Goal: Transaction & Acquisition: Purchase product/service

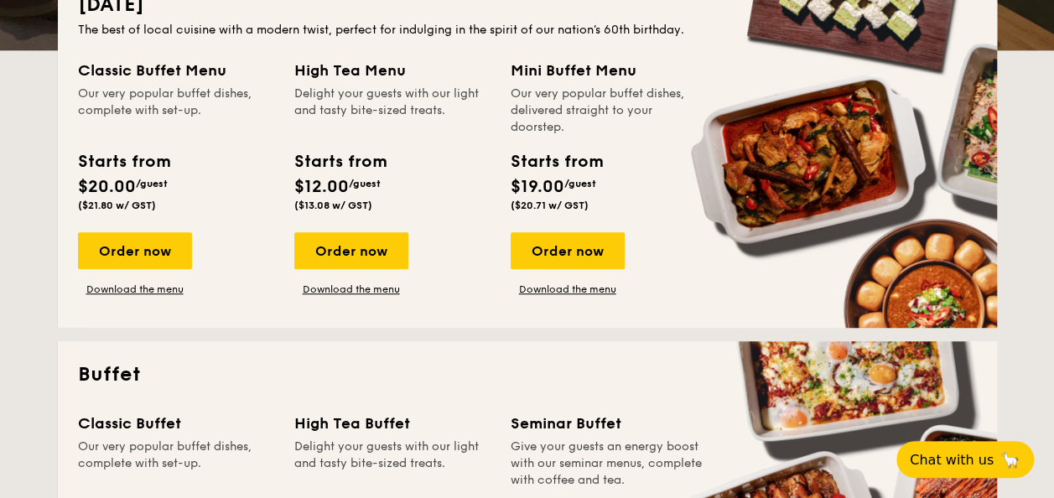
scroll to position [335, 0]
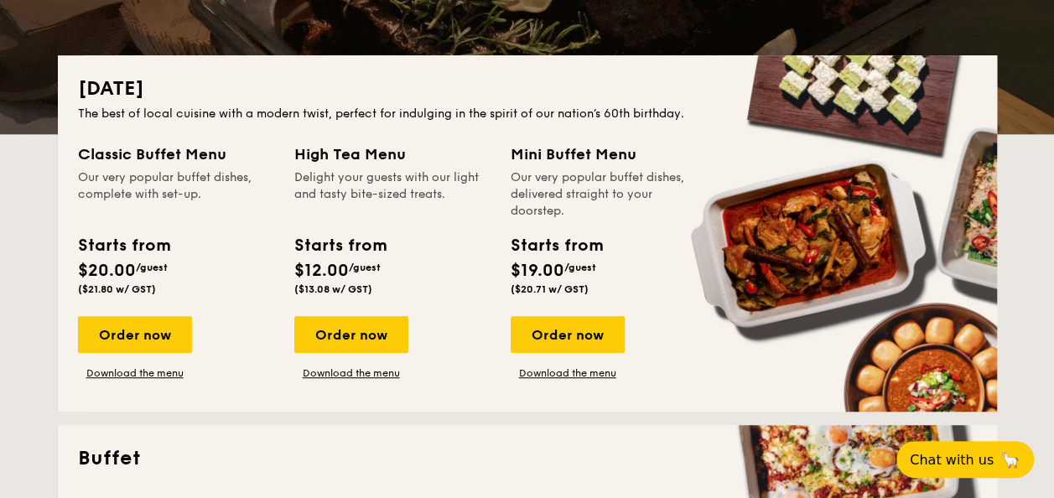
drag, startPoint x: 367, startPoint y: 322, endPoint x: 339, endPoint y: 220, distance: 106.2
click at [339, 220] on div "High Tea Menu Delight your guests with our light and tasty bite-sized treats. S…" at bounding box center [392, 223] width 196 height 160
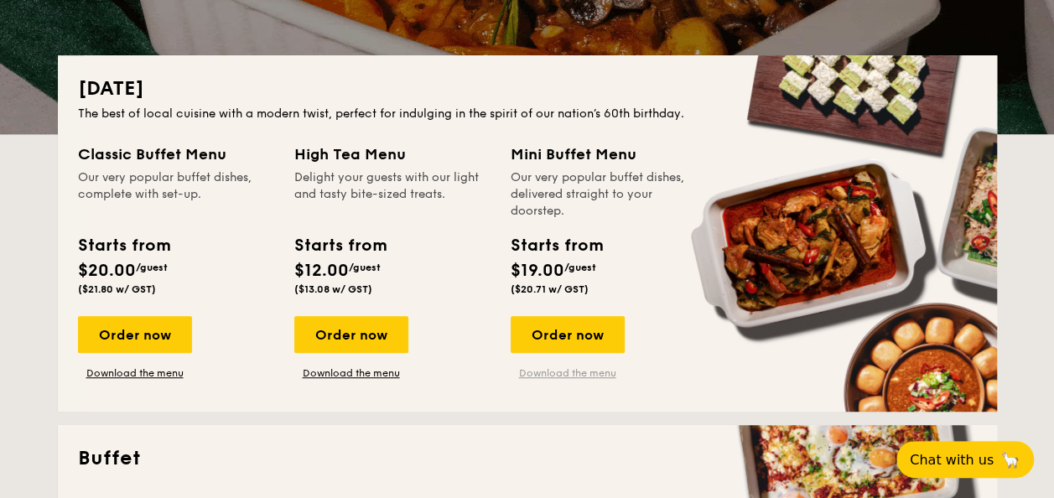
click at [556, 371] on link "Download the menu" at bounding box center [568, 373] width 114 height 13
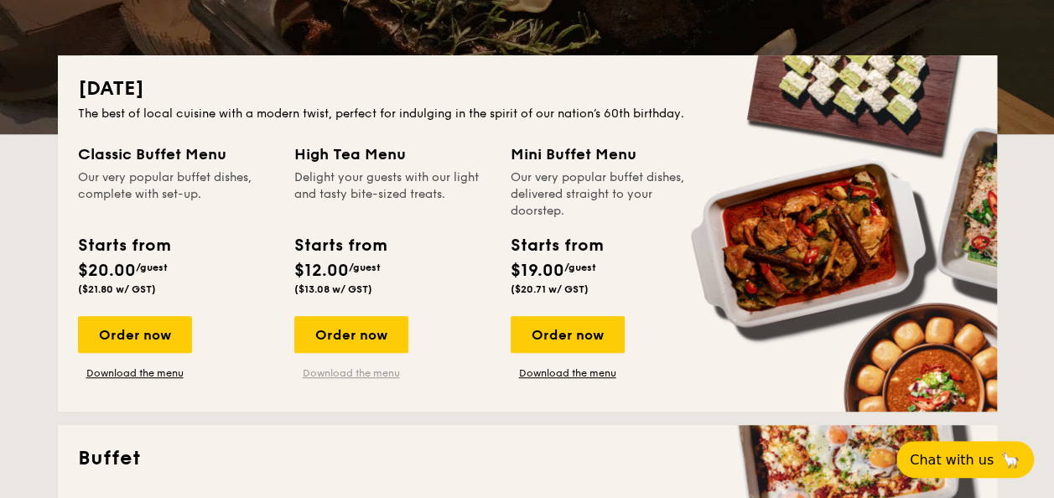
click at [351, 374] on link "Download the menu" at bounding box center [351, 373] width 114 height 13
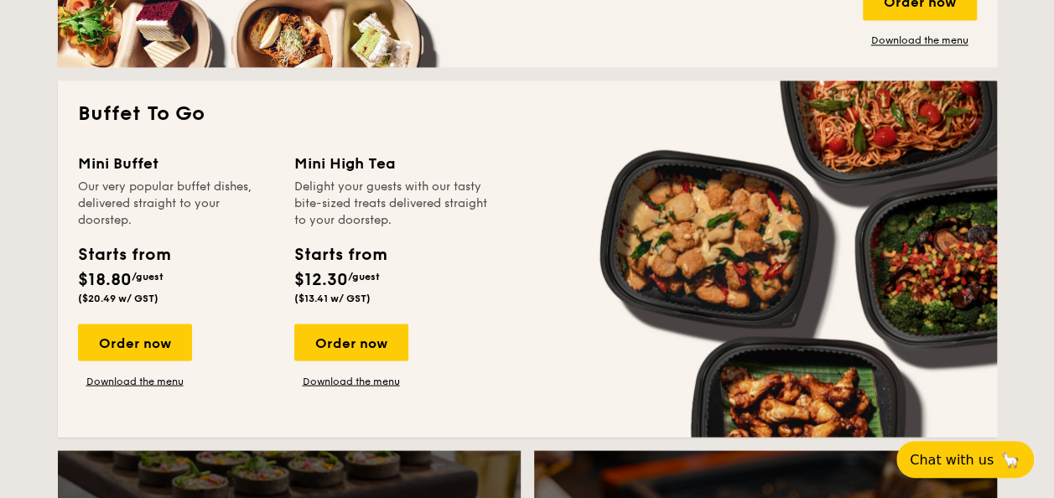
scroll to position [1426, 0]
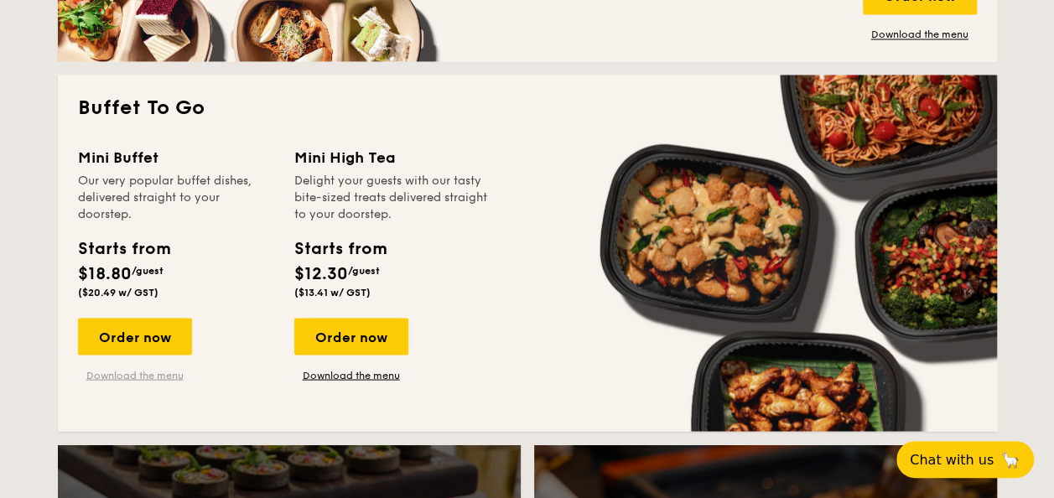
click at [158, 372] on link "Download the menu" at bounding box center [135, 374] width 114 height 13
click at [356, 384] on div "Mini Buffet Our very popular buffet dishes, delivered straight to your doorstep…" at bounding box center [527, 278] width 899 height 266
click at [359, 375] on link "Download the menu" at bounding box center [351, 374] width 114 height 13
click at [153, 326] on div "Order now" at bounding box center [135, 336] width 114 height 37
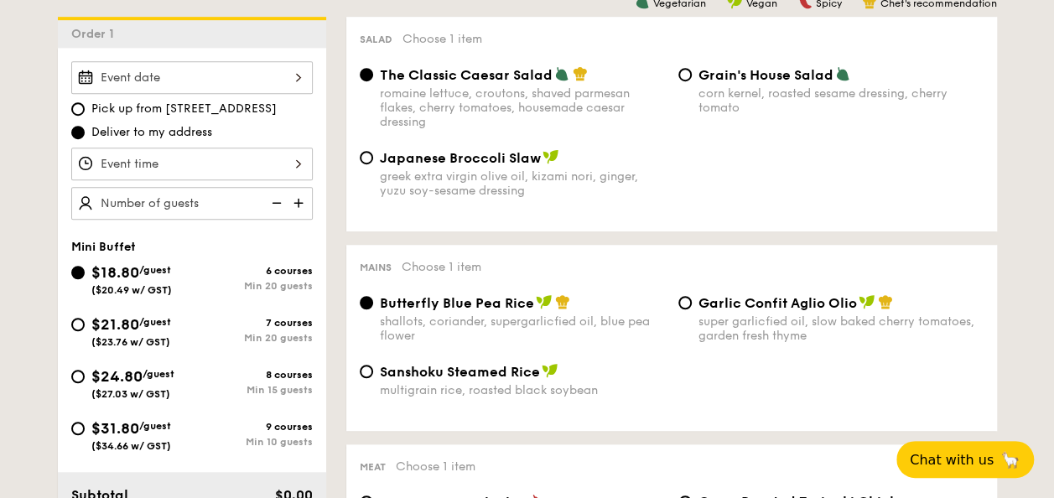
scroll to position [503, 0]
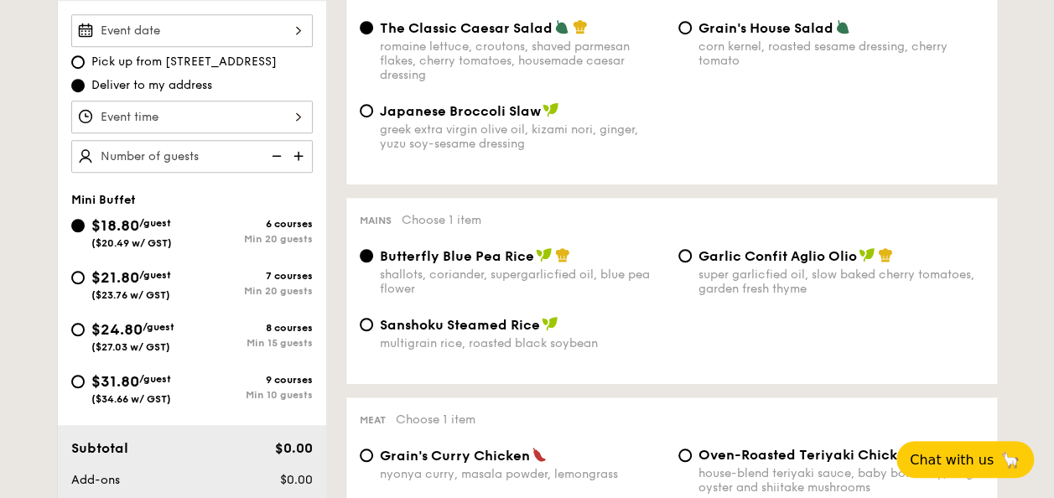
click at [294, 29] on div at bounding box center [192, 30] width 242 height 33
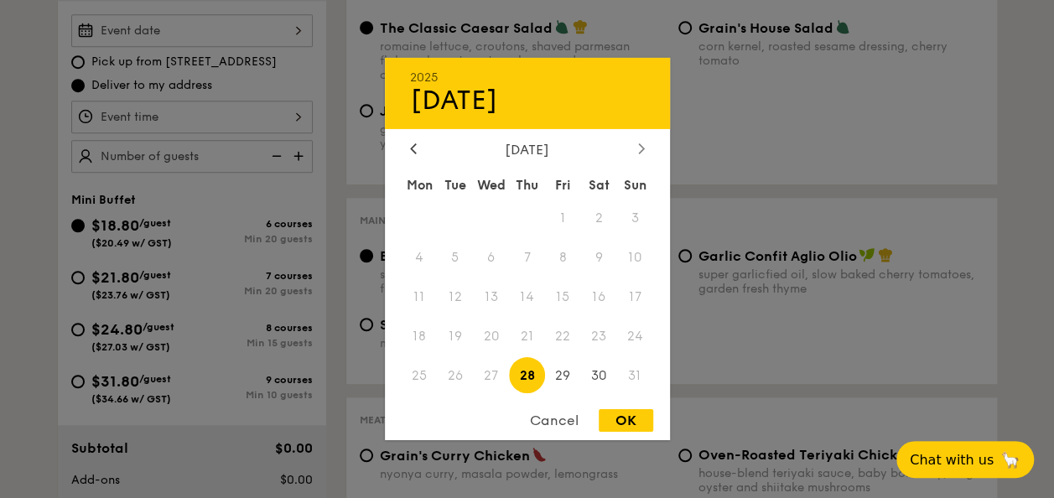
click at [642, 148] on icon at bounding box center [641, 148] width 7 height 11
click at [569, 289] on span "19" at bounding box center [563, 297] width 36 height 36
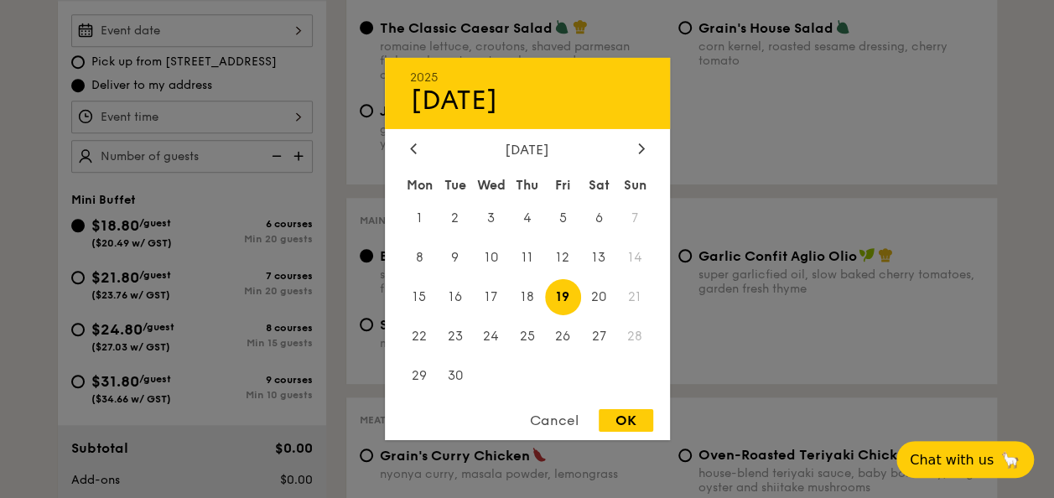
click at [617, 431] on div "OK" at bounding box center [626, 420] width 55 height 23
type input "[DATE]"
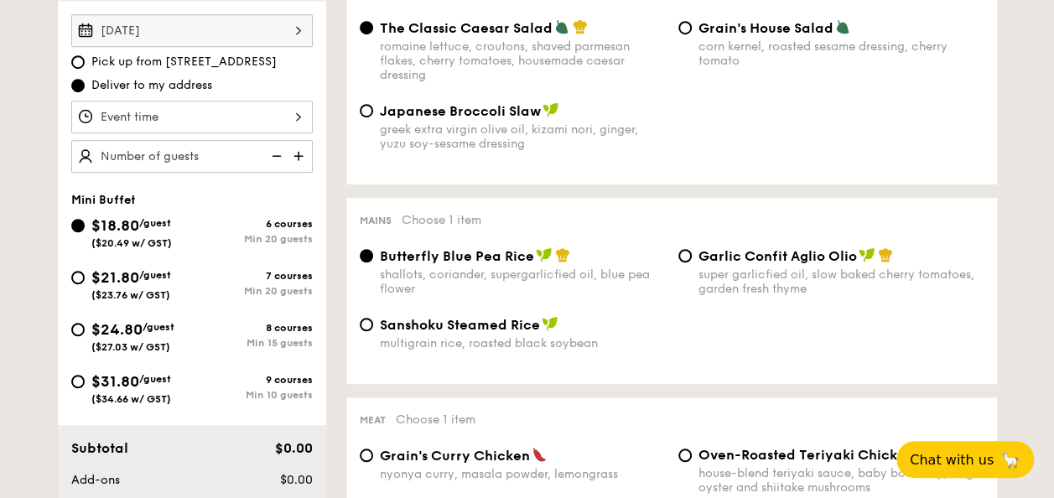
click at [271, 112] on div at bounding box center [192, 117] width 242 height 33
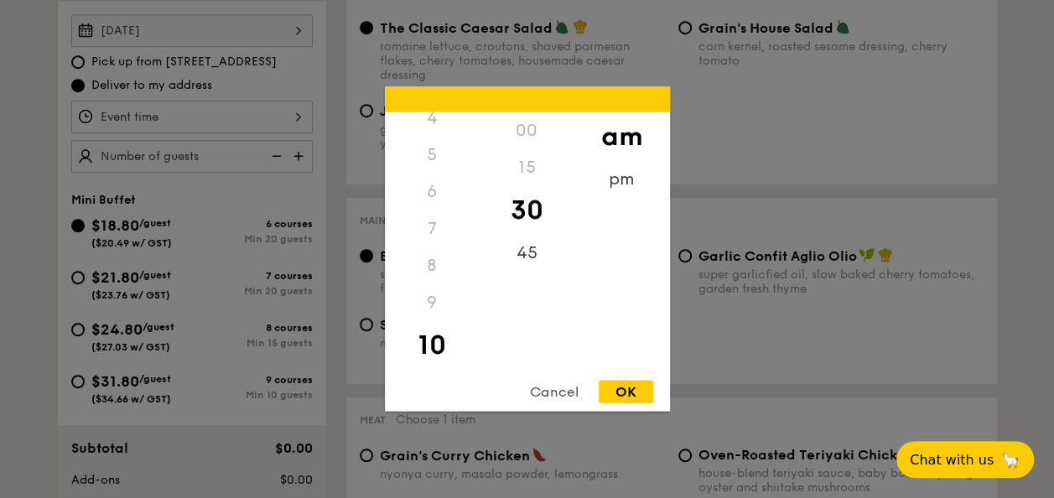
scroll to position [185, 0]
click at [428, 197] on div "7" at bounding box center [432, 204] width 95 height 37
click at [433, 202] on div "7" at bounding box center [432, 204] width 95 height 37
click at [428, 283] on div "7" at bounding box center [432, 288] width 95 height 37
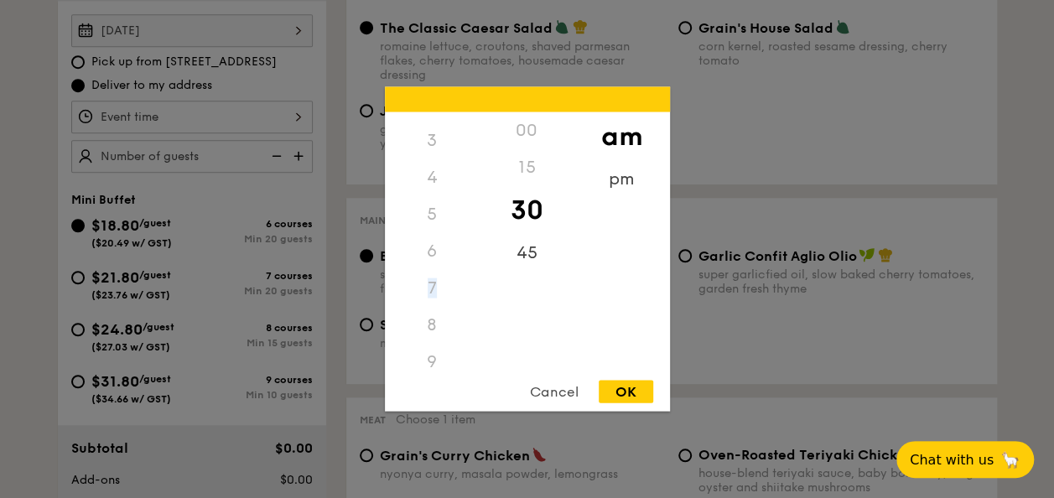
click at [429, 282] on div "7" at bounding box center [432, 288] width 95 height 37
click at [594, 172] on div "pm" at bounding box center [622, 185] width 95 height 49
click at [446, 205] on div "7" at bounding box center [432, 197] width 95 height 49
drag, startPoint x: 523, startPoint y: 230, endPoint x: 523, endPoint y: 258, distance: 28.5
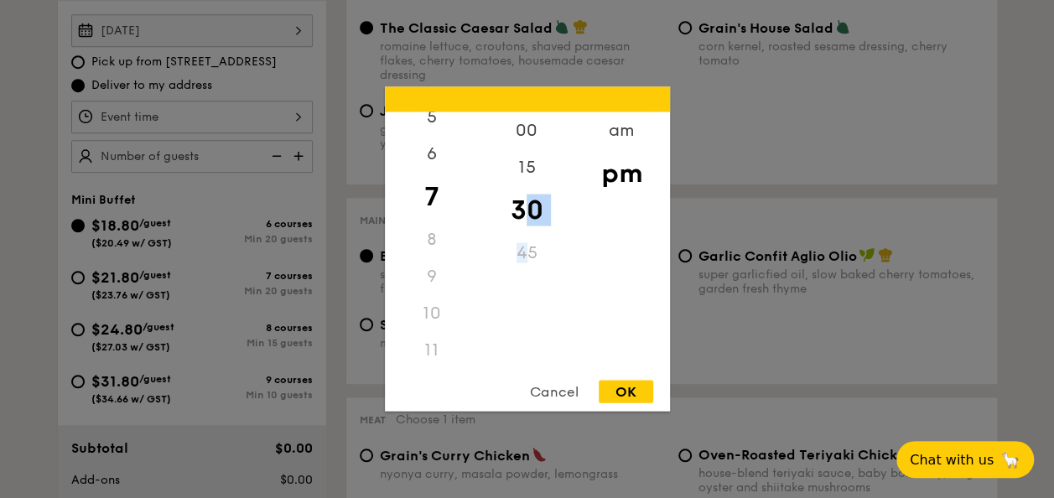
click at [523, 258] on div "00 15 30 45" at bounding box center [527, 240] width 95 height 256
drag, startPoint x: 523, startPoint y: 258, endPoint x: 523, endPoint y: 122, distance: 135.9
click at [523, 122] on div "00" at bounding box center [527, 136] width 95 height 49
click at [619, 377] on div "12 1 2 3 4 5 6 7 8 9 10 11 00 15 30 45 am pm Cancel OK" at bounding box center [527, 249] width 285 height 325
click at [621, 388] on div "OK" at bounding box center [626, 392] width 55 height 23
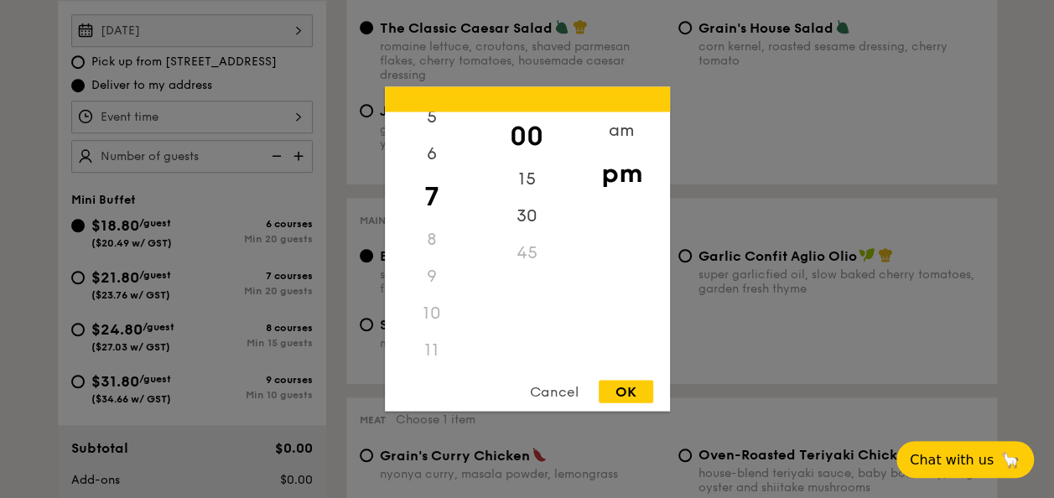
type input "7:00PM"
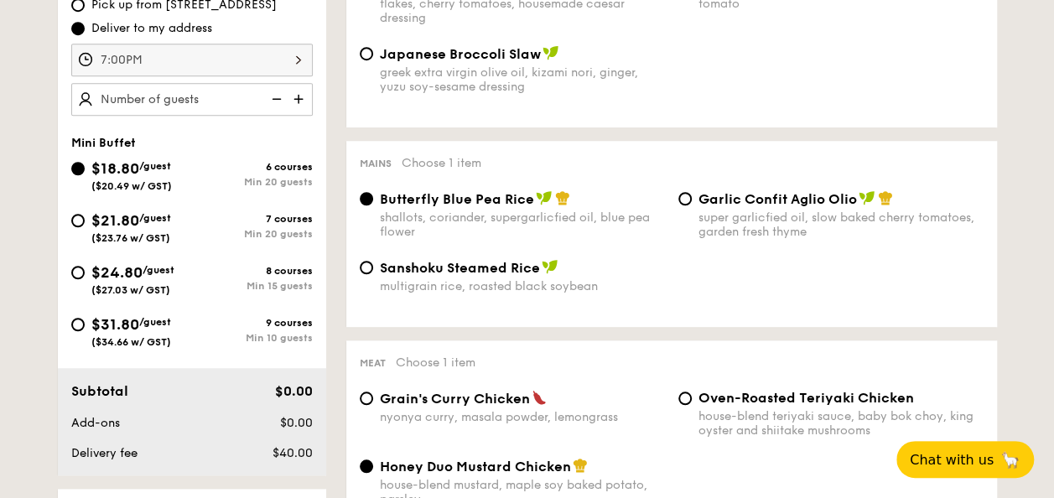
scroll to position [587, 0]
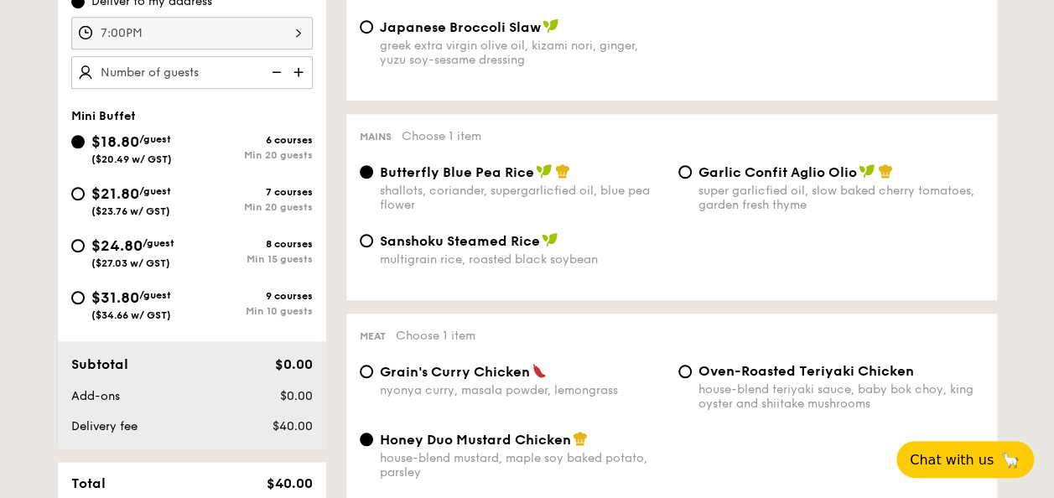
click at [695, 176] on div "Garlic Confit Aglio Olio super garlicfied oil, slow baked cherry tomatoes, gard…" at bounding box center [831, 188] width 319 height 49
click at [690, 171] on input "Garlic Confit Aglio Olio super garlicfied oil, slow baked cherry tomatoes, gard…" at bounding box center [685, 171] width 13 height 13
radio input "true"
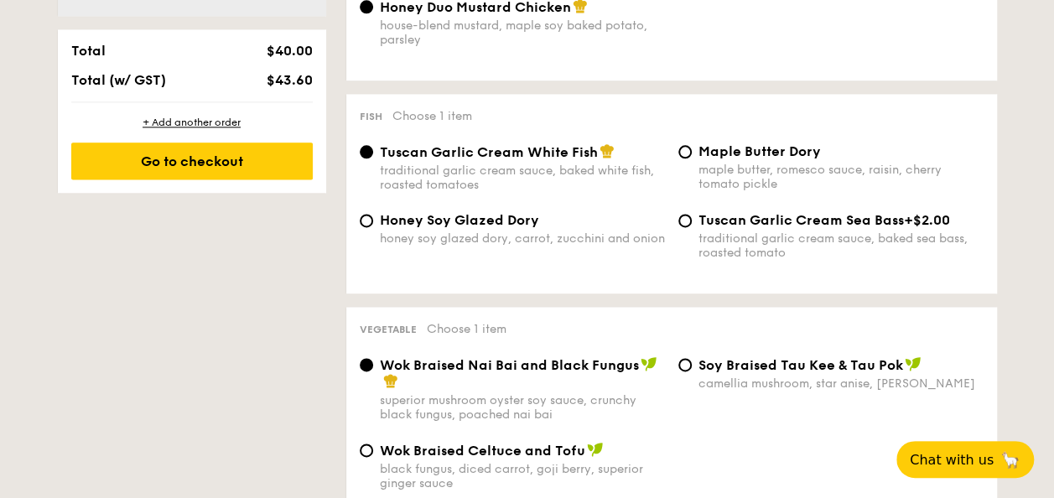
scroll to position [1006, 0]
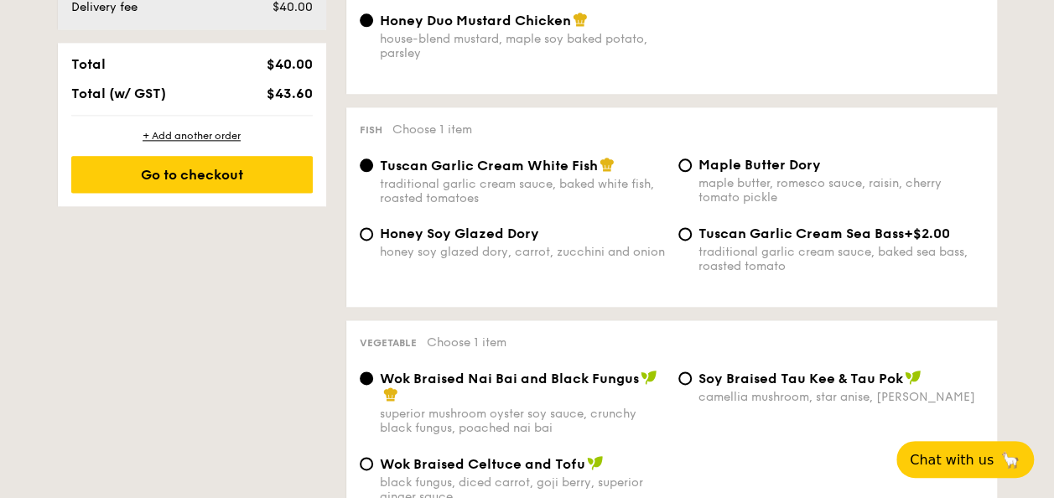
click at [507, 234] on span "Honey Soy Glazed Dory" at bounding box center [459, 234] width 159 height 16
click at [373, 234] on input "Honey Soy Glazed Dory honey soy glazed dory, carrot, zucchini and onion" at bounding box center [366, 233] width 13 height 13
radio input "true"
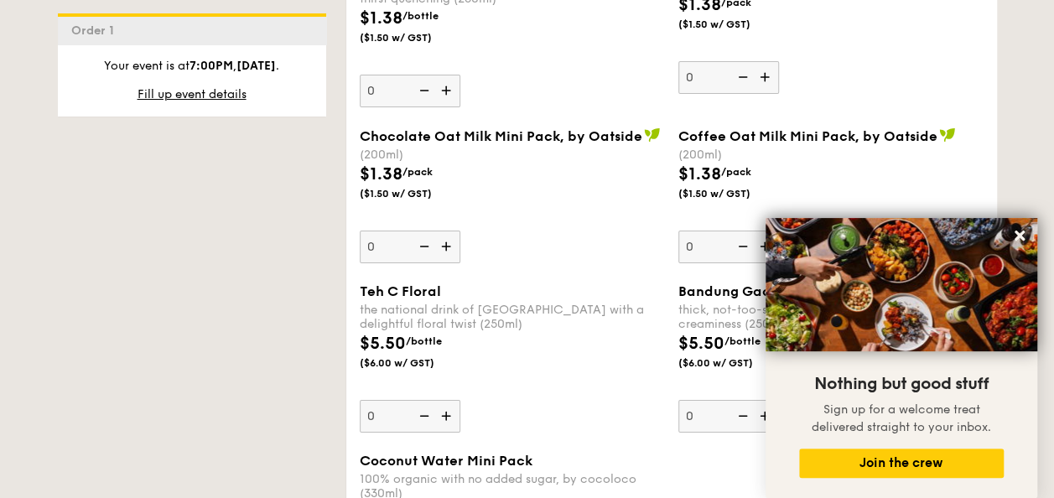
scroll to position [3103, 0]
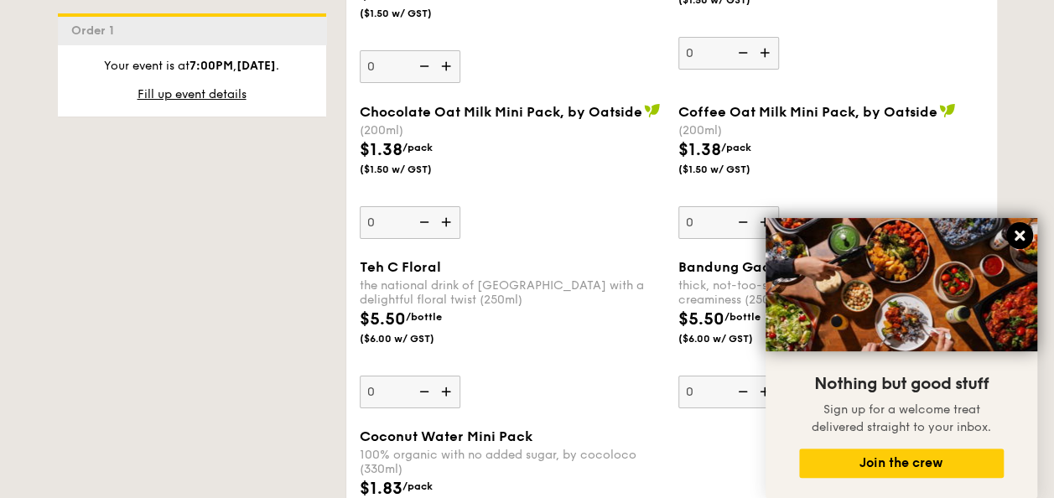
click at [1023, 229] on icon at bounding box center [1019, 235] width 15 height 15
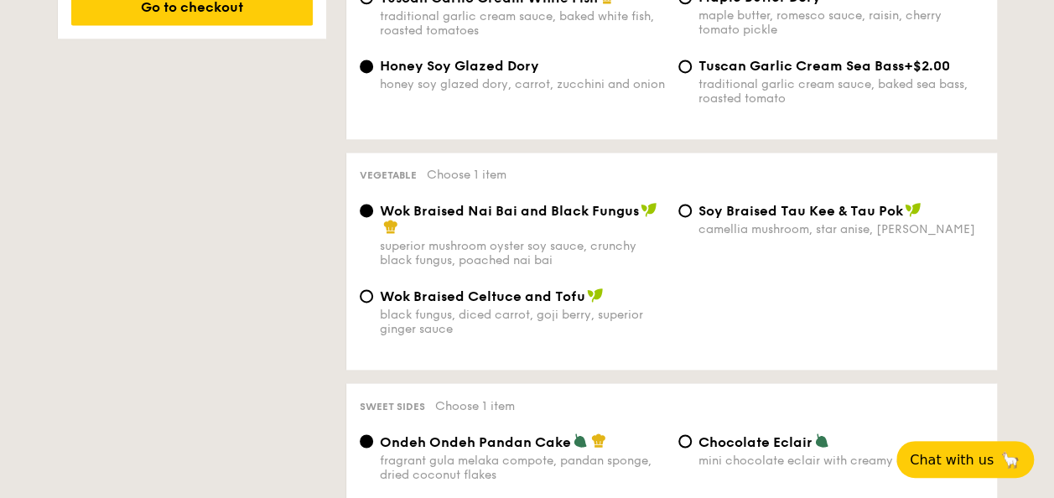
scroll to position [892, 0]
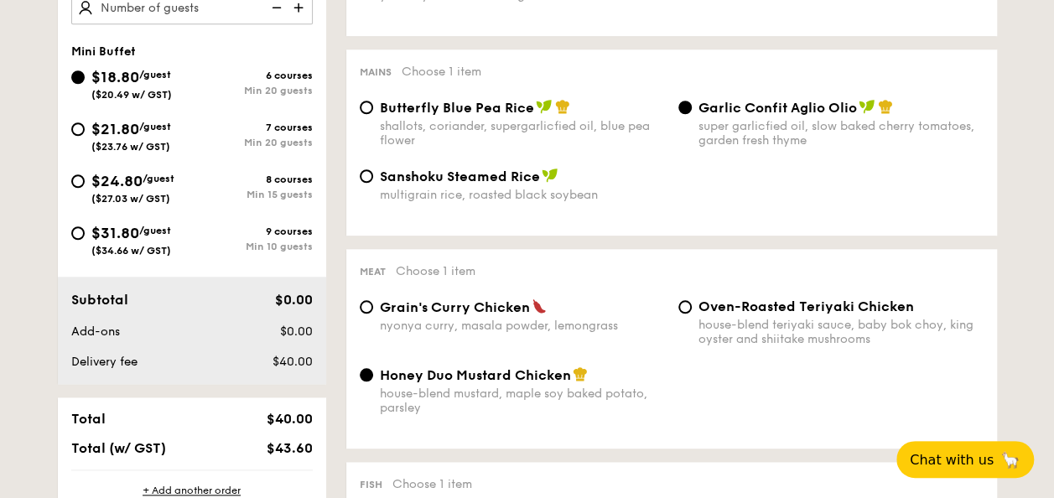
scroll to position [640, 0]
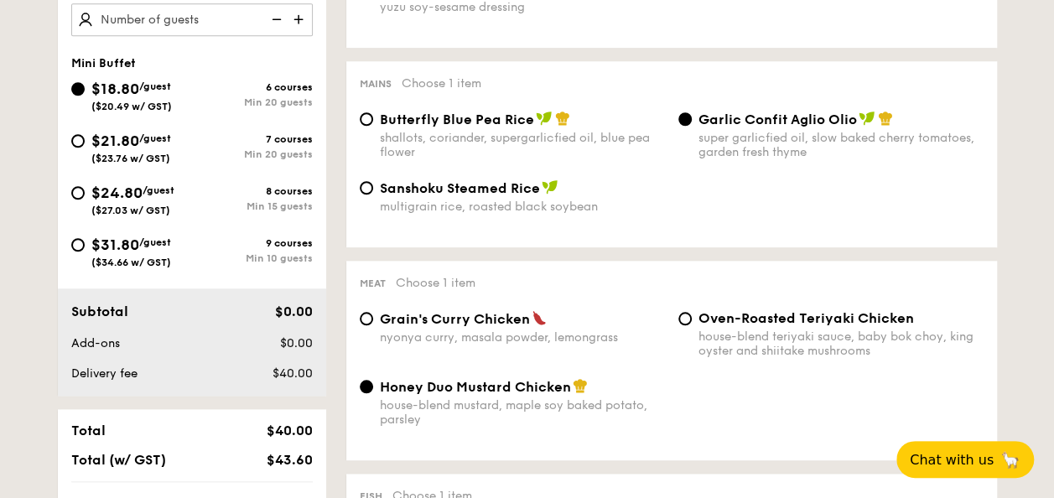
click at [92, 141] on span "$21.80" at bounding box center [115, 141] width 48 height 18
click at [85, 141] on input "$21.80 /guest ($23.76 w/ GST) 7 courses Min 20 guests" at bounding box center [77, 140] width 13 height 13
radio input "true"
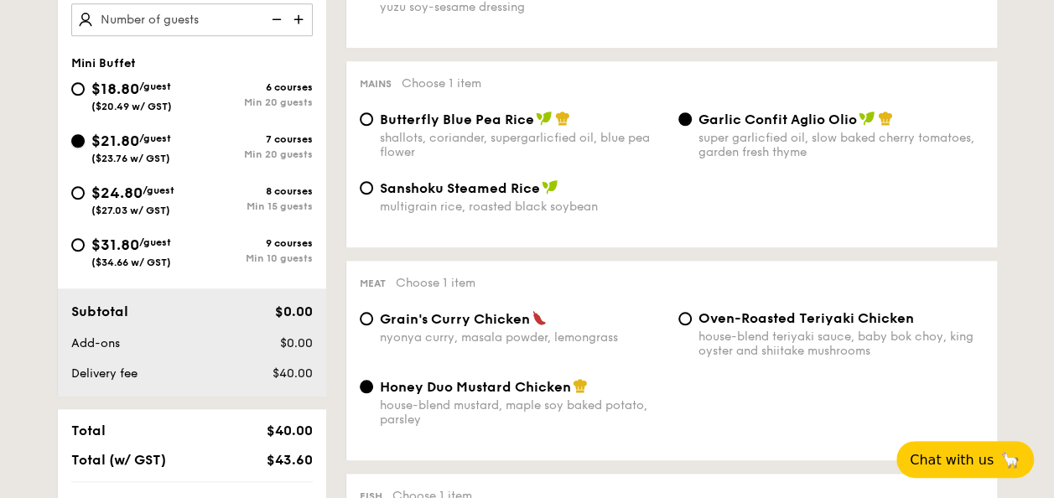
radio input "false"
radio input "true"
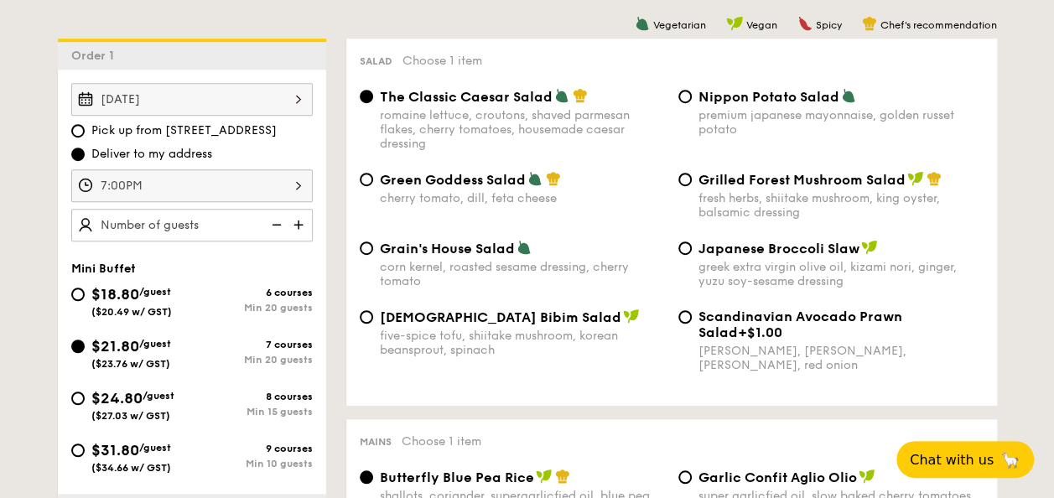
scroll to position [374, 0]
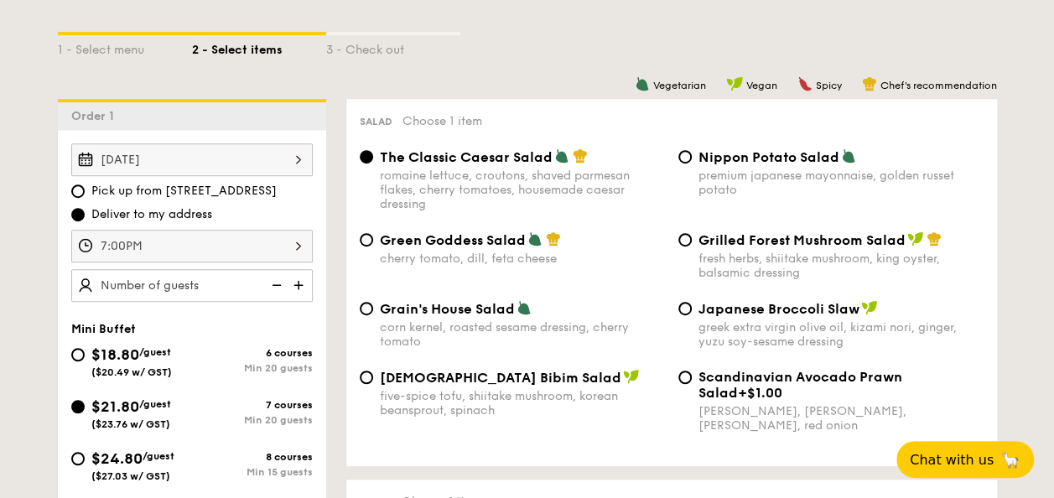
click at [90, 350] on div "$18.80 /guest ($20.49 w/ GST)" at bounding box center [131, 360] width 121 height 35
click at [85, 350] on input "$18.80 /guest ($20.49 w/ GST) 6 courses Min 20 guests" at bounding box center [77, 354] width 13 height 13
radio input "true"
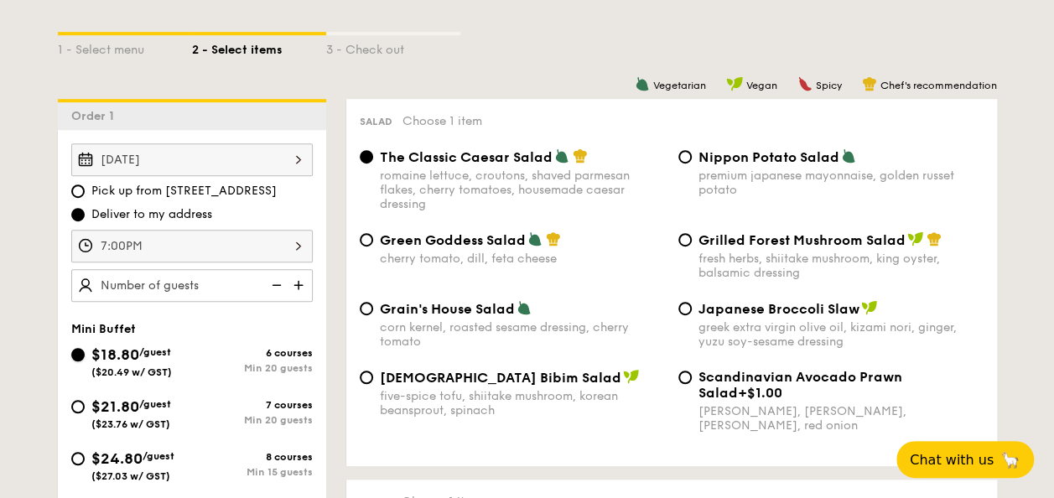
radio input "true"
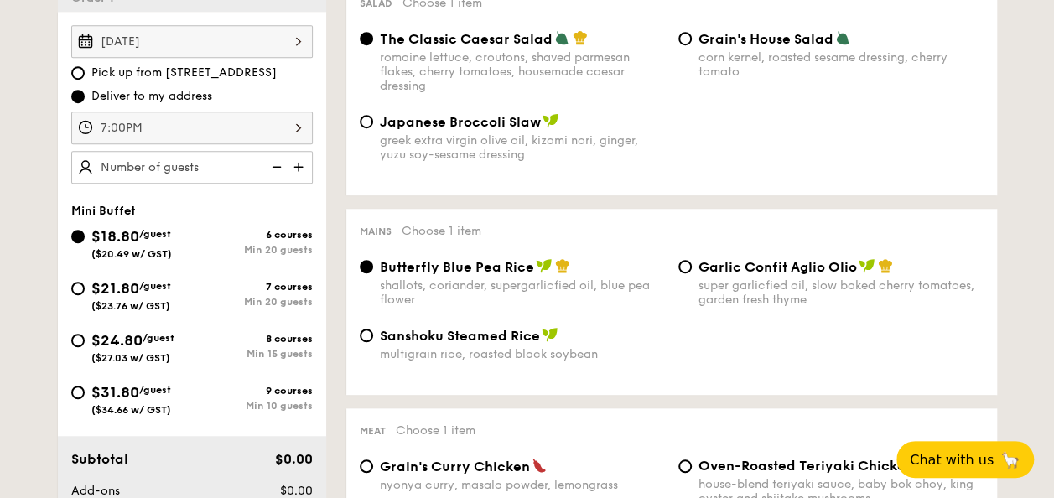
scroll to position [493, 0]
click at [83, 284] on input "$21.80 /guest ($23.76 w/ GST) 7 courses Min 20 guests" at bounding box center [77, 287] width 13 height 13
radio input "true"
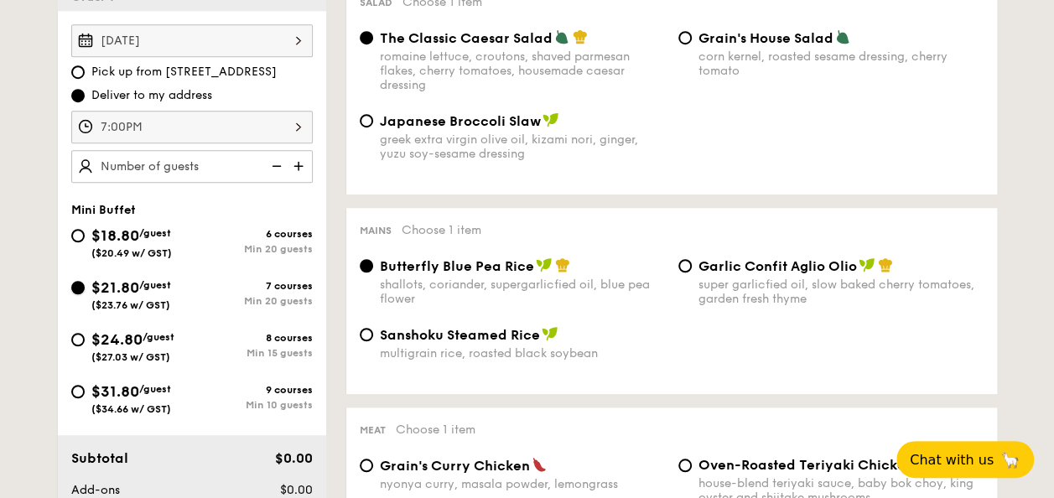
radio input "false"
radio input "true"
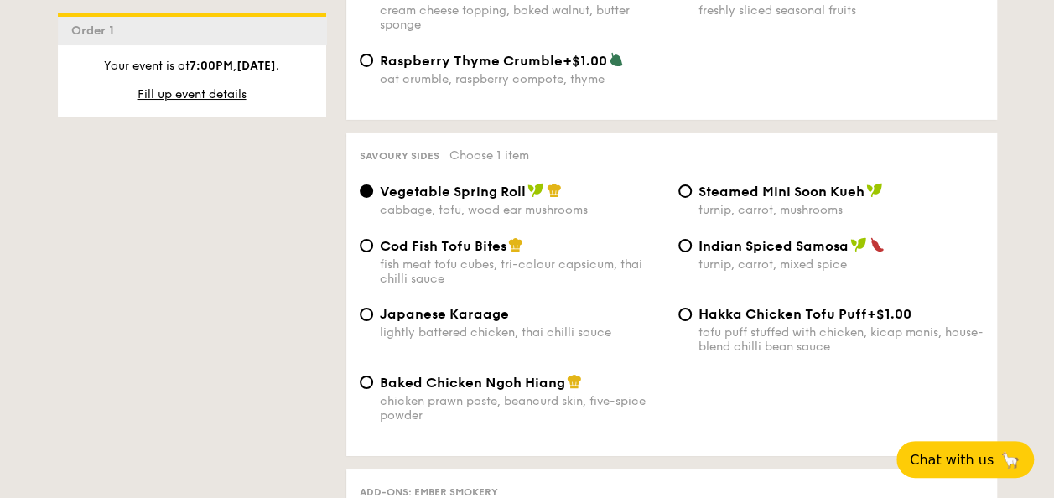
scroll to position [2768, 0]
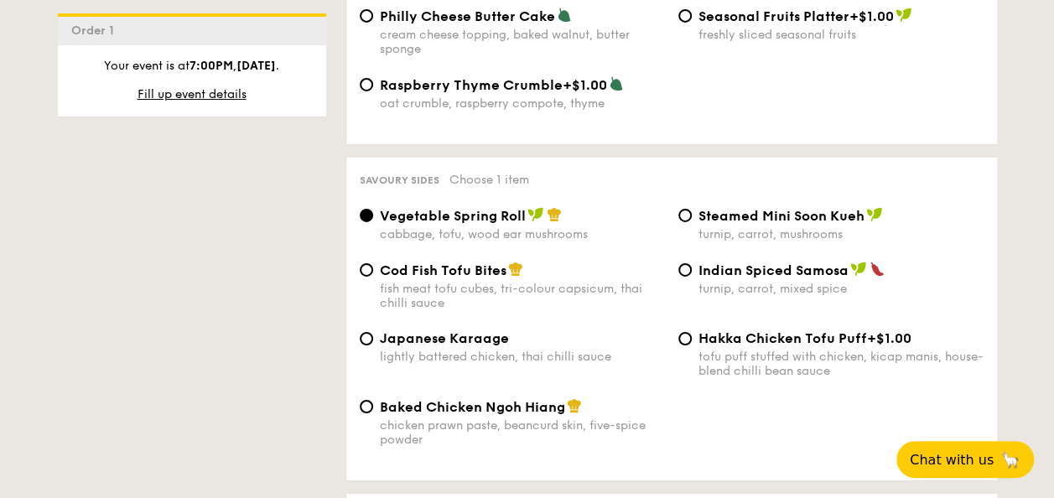
click at [502, 262] on div "Vegetable Spring Roll cabbage, tofu, wood ear mushrooms Steamed Mini Soon Kueh …" at bounding box center [671, 234] width 637 height 55
click at [497, 278] on span "Cod Fish Tofu Bites" at bounding box center [443, 271] width 127 height 16
click at [373, 277] on input "Cod Fish Tofu Bites fish meat tofu cubes, tri-colour capsicum, thai chilli sauce" at bounding box center [366, 269] width 13 height 13
radio input "true"
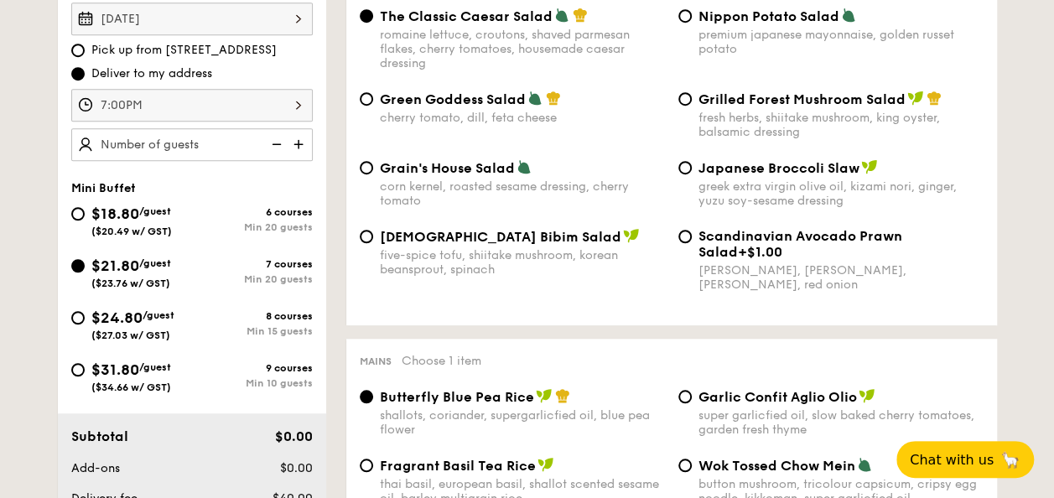
scroll to position [419, 0]
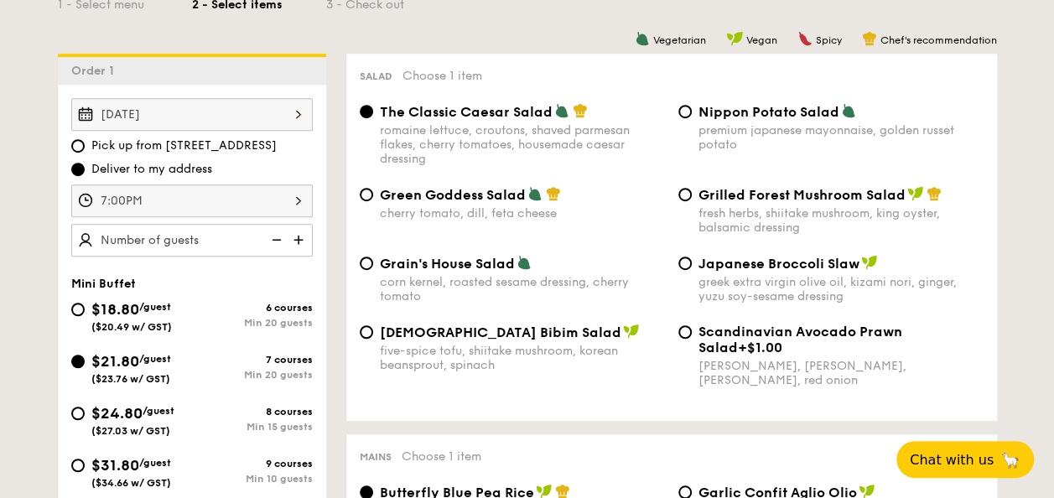
click at [303, 231] on img at bounding box center [300, 240] width 25 height 32
type input "20 guests"
click at [285, 237] on img at bounding box center [275, 240] width 25 height 32
click at [283, 237] on img at bounding box center [275, 240] width 25 height 32
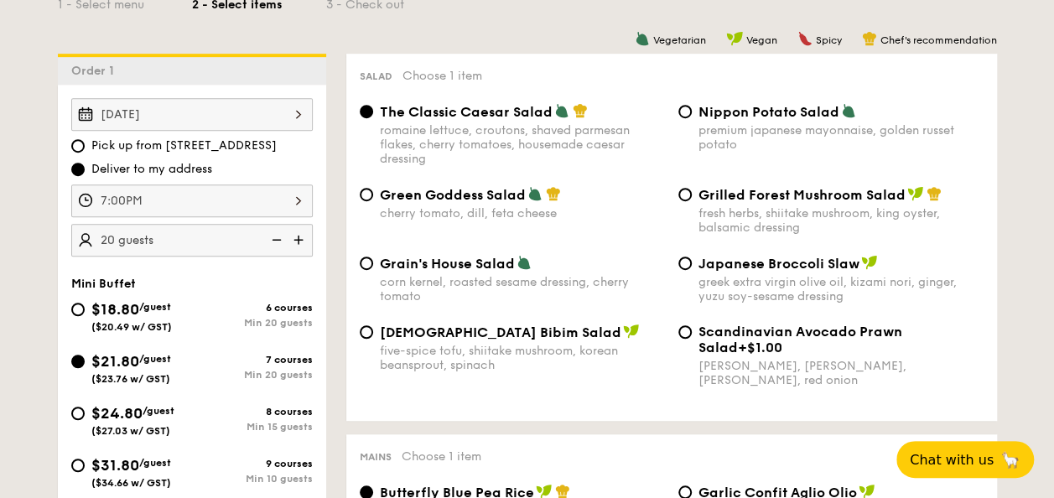
click at [281, 231] on img at bounding box center [275, 240] width 25 height 32
click at [281, 232] on img at bounding box center [275, 240] width 25 height 32
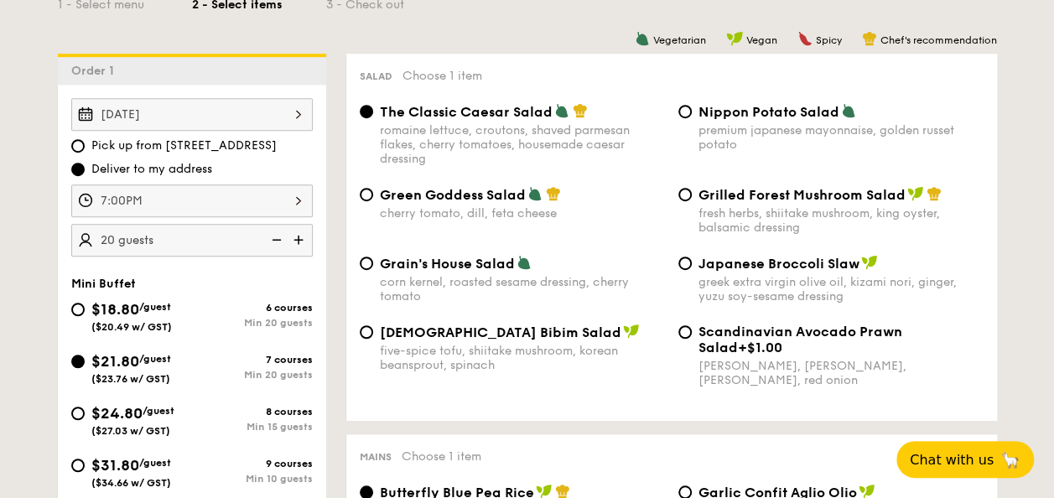
click at [280, 233] on img at bounding box center [275, 240] width 25 height 32
click at [280, 232] on img at bounding box center [275, 240] width 25 height 32
click at [280, 231] on img at bounding box center [275, 240] width 25 height 32
click at [277, 231] on img at bounding box center [275, 240] width 25 height 32
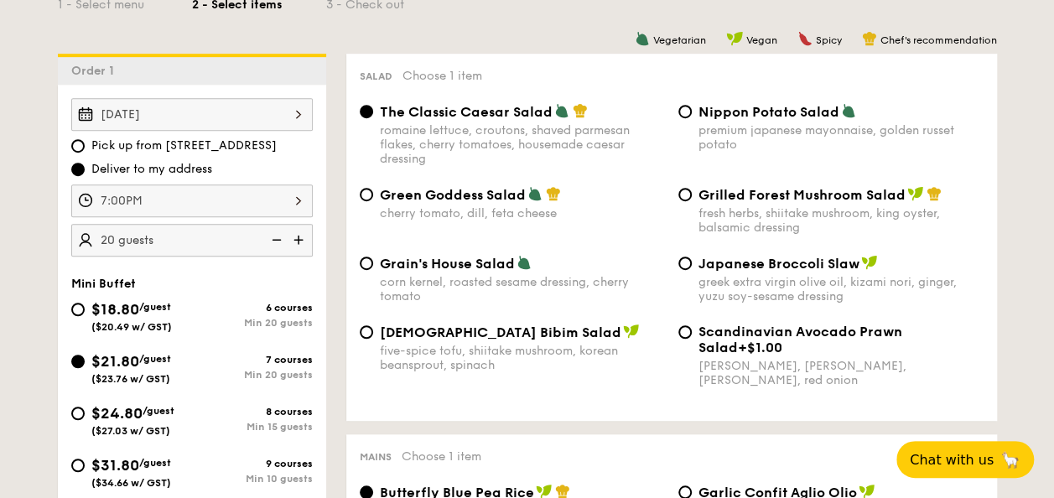
click at [277, 231] on img at bounding box center [275, 240] width 25 height 32
click at [278, 230] on img at bounding box center [275, 240] width 25 height 32
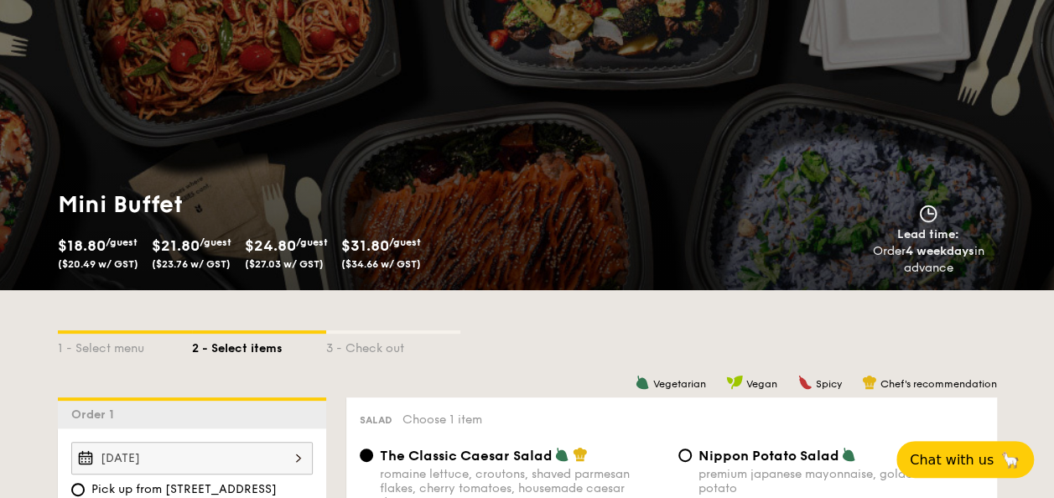
scroll to position [0, 0]
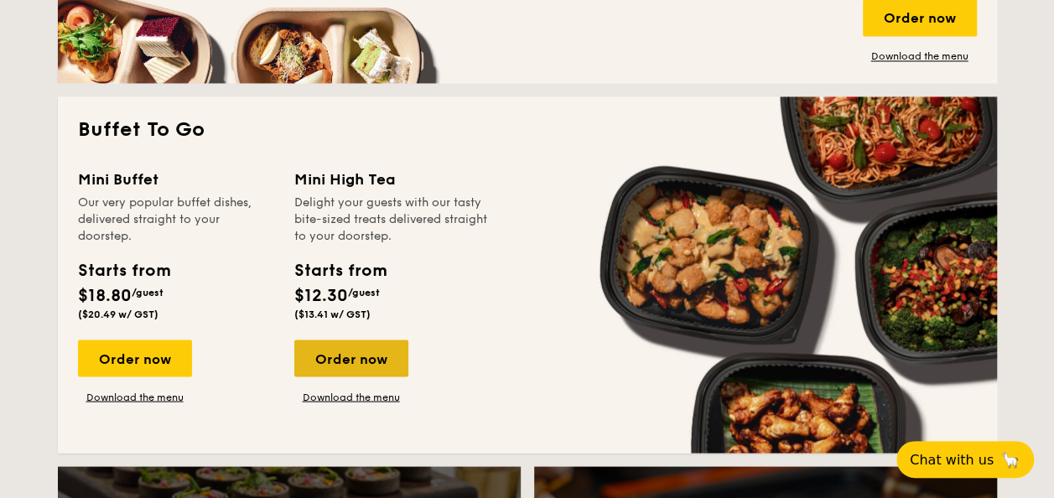
scroll to position [1426, 0]
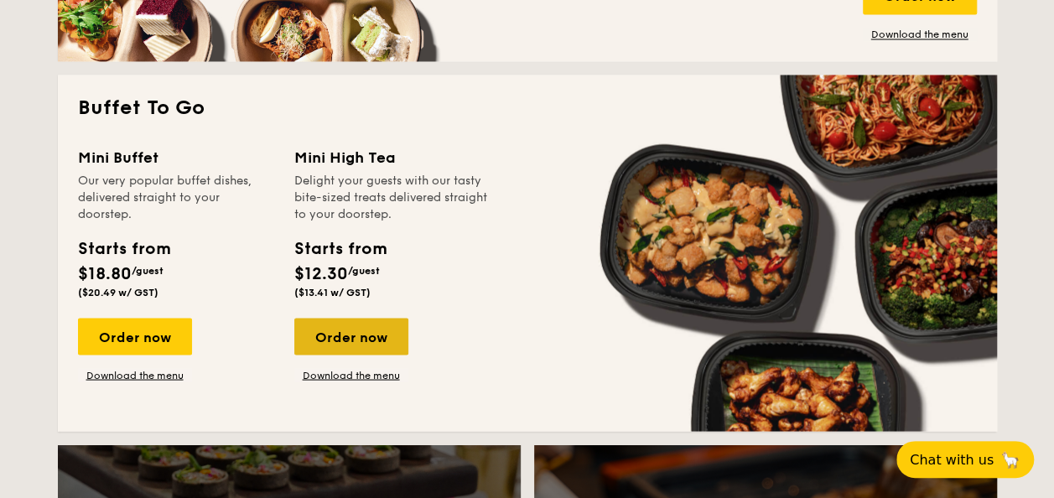
click at [381, 333] on div "Order now" at bounding box center [351, 336] width 114 height 37
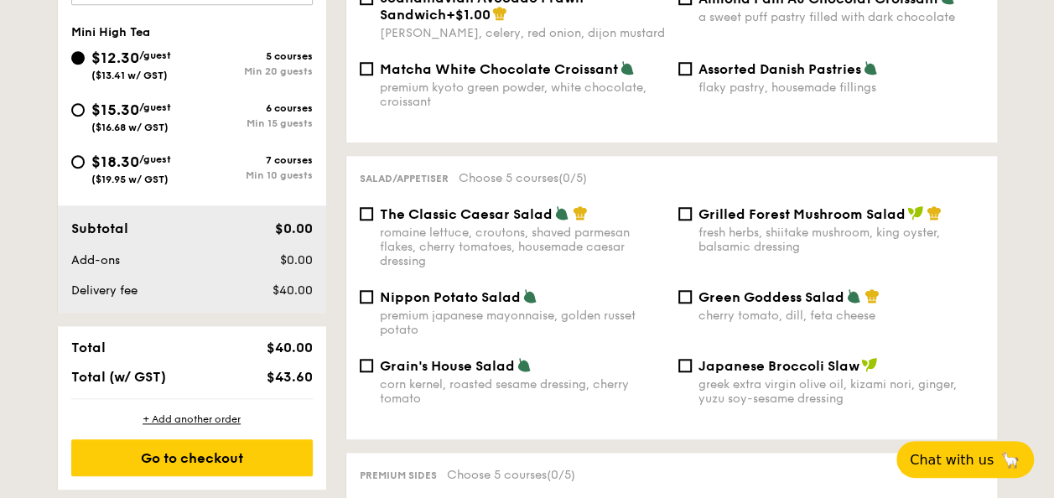
scroll to position [839, 0]
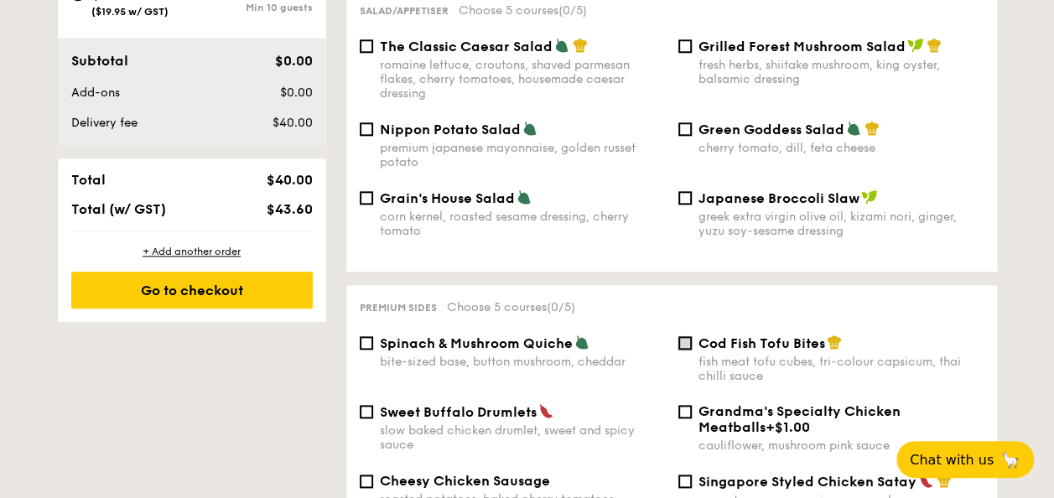
click at [688, 336] on input "Cod Fish Tofu Bites fish meat tofu cubes, tri-colour capsicum, thai chilli sauce" at bounding box center [685, 342] width 13 height 13
checkbox input "true"
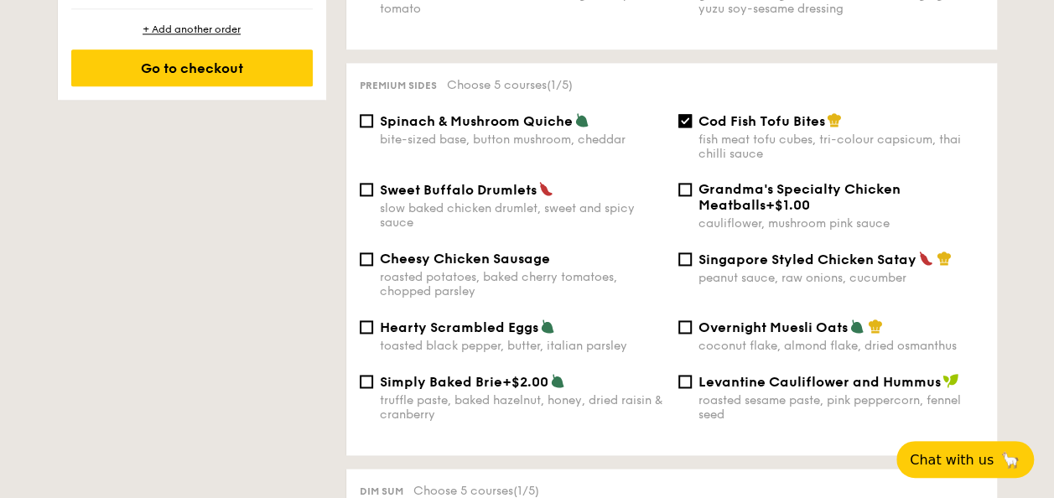
scroll to position [1084, 0]
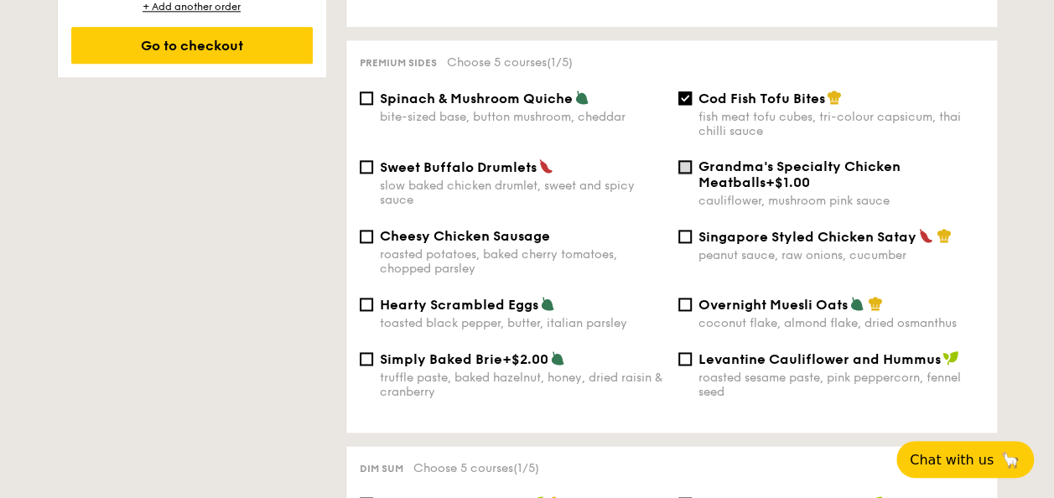
click at [688, 160] on input "Grandma's Specialty Chicken Meatballs +$1.00 cauliflower, mushroom pink sauce" at bounding box center [685, 166] width 13 height 13
checkbox input "true"
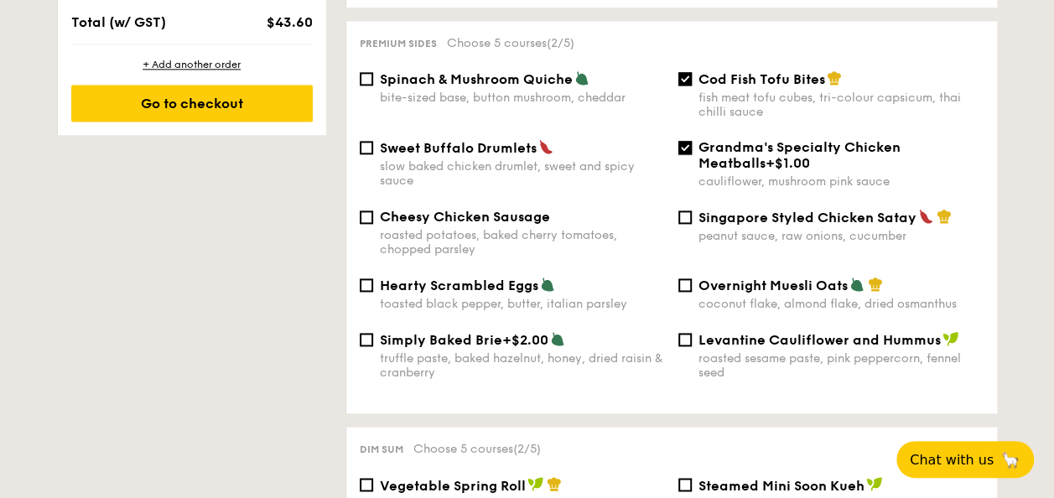
scroll to position [1077, 0]
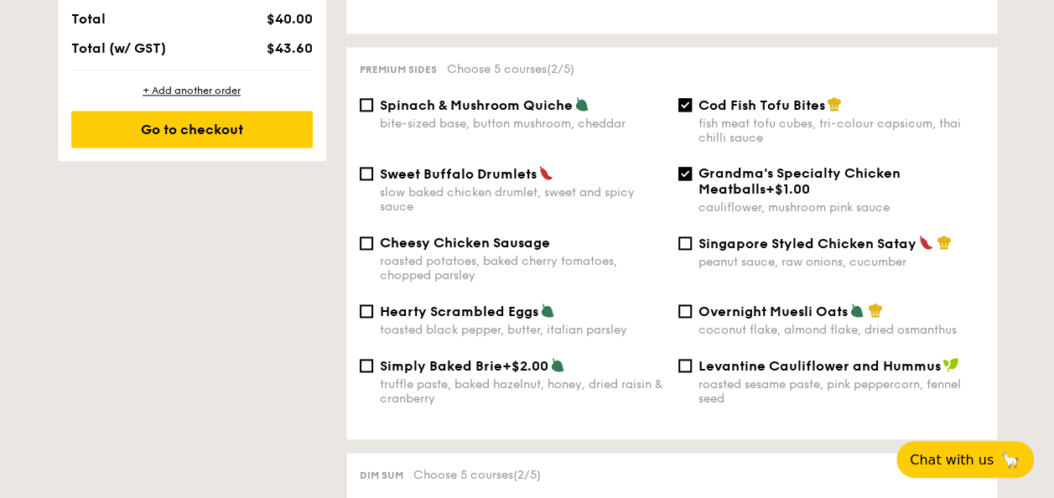
click at [451, 166] on span "Sweet Buffalo Drumlets" at bounding box center [458, 174] width 157 height 16
click at [373, 167] on input "Sweet Buffalo Drumlets slow baked chicken drumlet, sweet and spicy sauce" at bounding box center [366, 173] width 13 height 13
checkbox input "true"
click at [473, 97] on span "Spinach & Mushroom Quiche" at bounding box center [476, 105] width 193 height 16
click at [373, 98] on input "Spinach & Mushroom Quiche bite-sized base, button mushroom, cheddar" at bounding box center [366, 104] width 13 height 13
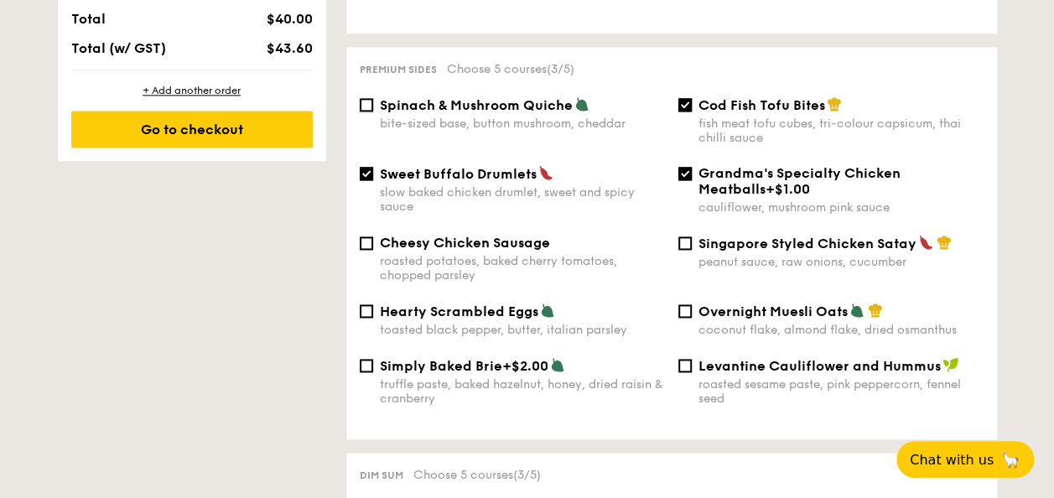
checkbox input "true"
click at [683, 359] on input "Levantine Cauliflower and Hummus roasted sesame paste, pink peppercorn, fennel …" at bounding box center [685, 365] width 13 height 13
drag, startPoint x: 681, startPoint y: 360, endPoint x: 646, endPoint y: 358, distance: 35.3
click at [682, 360] on input "Levantine Cauliflower and Hummus roasted sesame paste, pink peppercorn, fennel …" at bounding box center [685, 365] width 13 height 13
checkbox input "false"
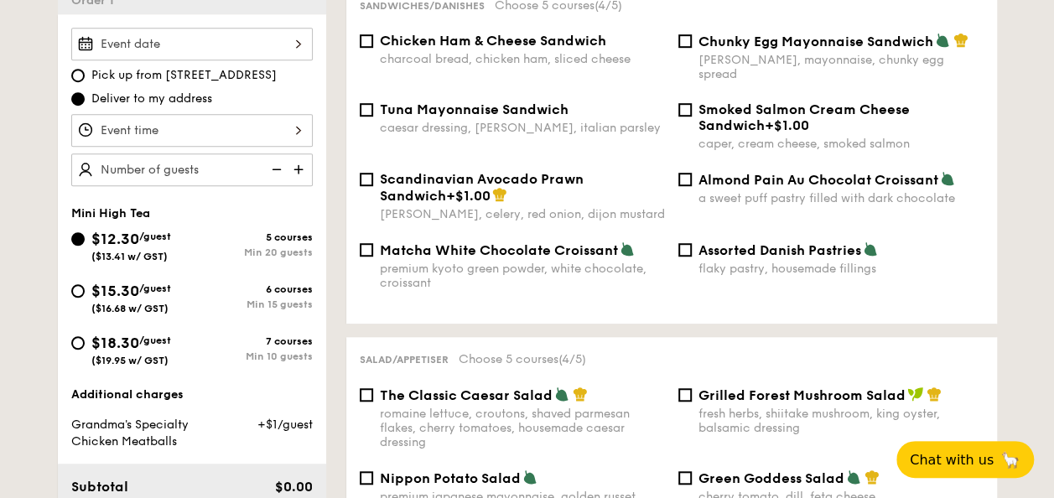
scroll to position [406, 0]
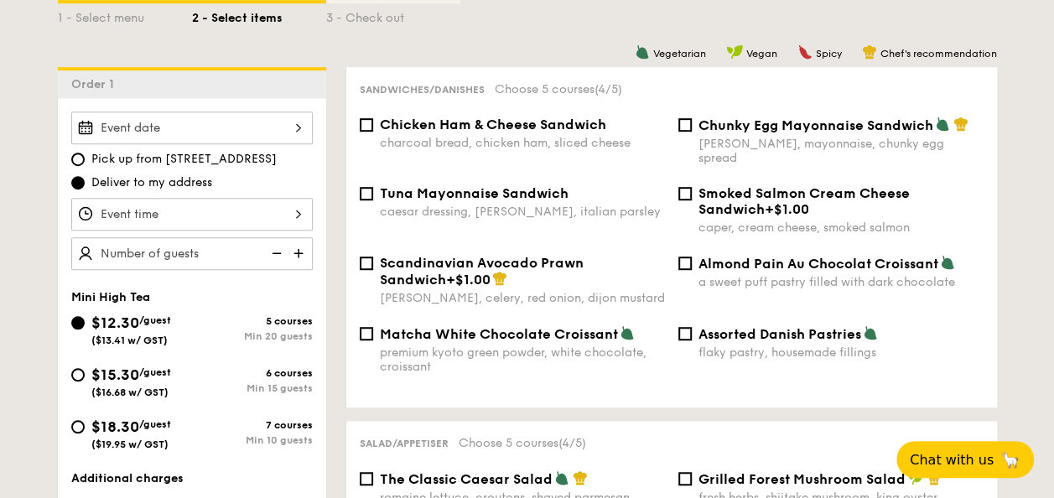
click at [696, 119] on div "Chunky Egg Mayonnaise Sandwich dijon mustard, mayonnaise, chunky egg spread" at bounding box center [831, 141] width 319 height 49
click at [693, 133] on div "Chunky Egg Mayonnaise Sandwich dijon mustard, mayonnaise, chunky egg spread" at bounding box center [831, 141] width 319 height 49
click at [689, 132] on input "Chunky Egg Mayonnaise Sandwich dijon mustard, mayonnaise, chunky egg spread" at bounding box center [685, 124] width 13 height 13
checkbox input "true"
click at [516, 126] on span "Chicken Ham & Cheese Sandwich" at bounding box center [493, 125] width 226 height 16
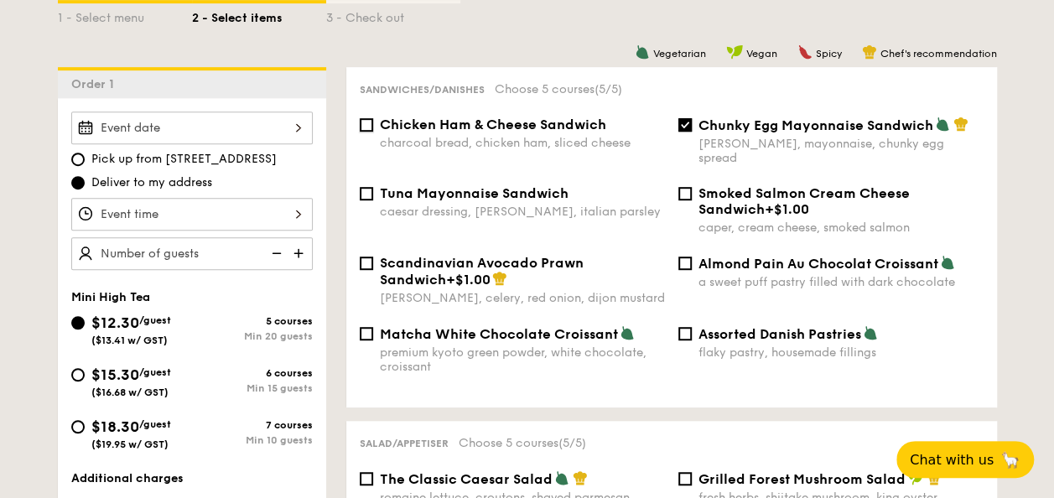
click at [373, 126] on input "Chicken Ham & Cheese Sandwich charcoal bread, chicken ham, sliced cheese" at bounding box center [366, 124] width 13 height 13
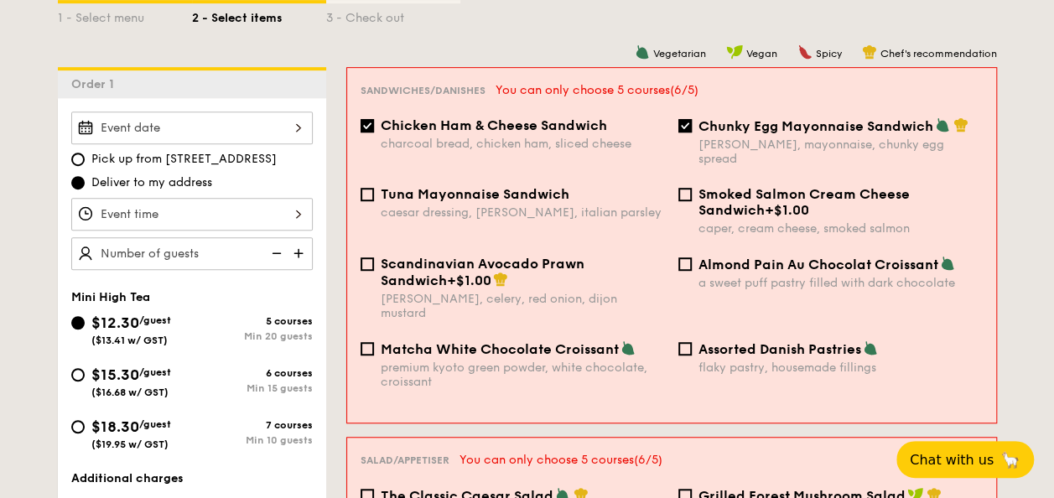
click at [545, 124] on span "Chicken Ham & Cheese Sandwich" at bounding box center [494, 125] width 226 height 16
click at [374, 124] on input "Chicken Ham & Cheese Sandwich charcoal bread, chicken ham, sliced cheese" at bounding box center [367, 125] width 13 height 13
checkbox input "false"
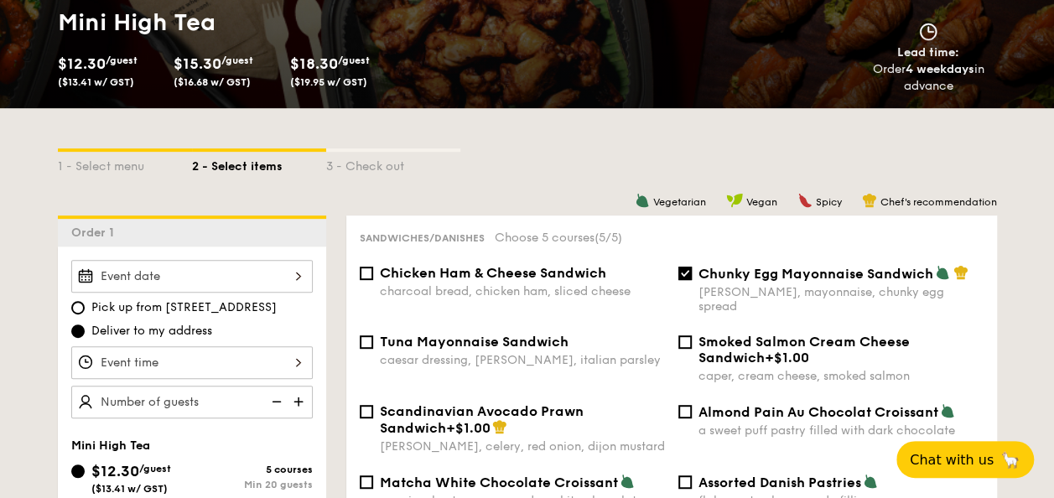
scroll to position [258, 0]
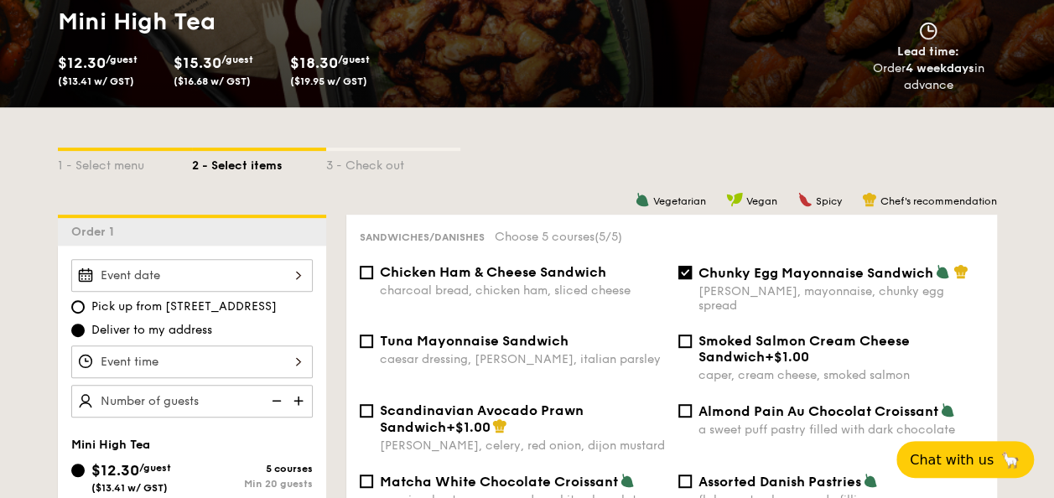
click at [881, 275] on span "Chunky Egg Mayonnaise Sandwich" at bounding box center [816, 273] width 235 height 16
click at [692, 275] on input "Chunky Egg Mayonnaise Sandwich dijon mustard, mayonnaise, chunky egg spread" at bounding box center [685, 272] width 13 height 13
checkbox input "false"
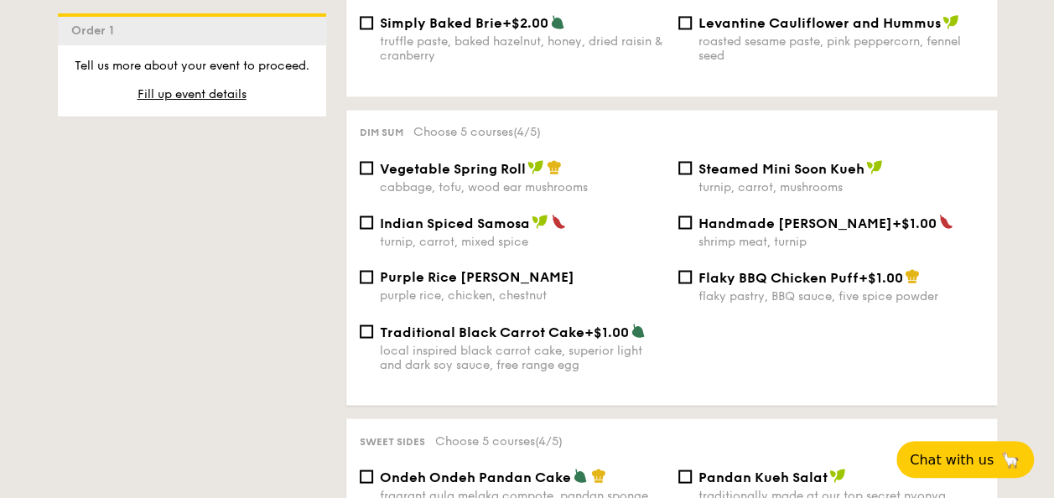
scroll to position [1433, 0]
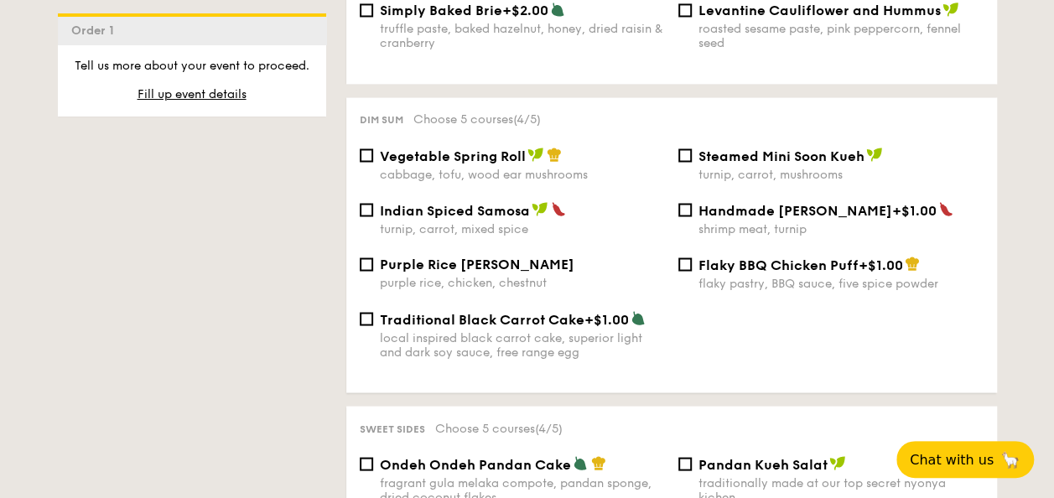
click at [695, 160] on div "Steamed Mini Soon Kueh turnip, carrot, mushrooms" at bounding box center [831, 164] width 319 height 34
click at [681, 152] on input "Steamed Mini Soon Kueh turnip, carrot, mushrooms" at bounding box center [685, 154] width 13 height 13
checkbox input "true"
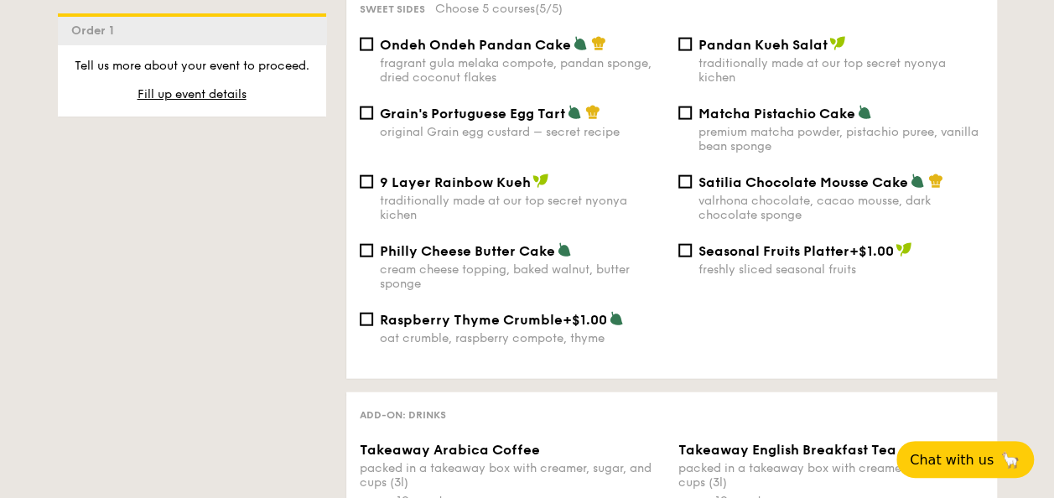
scroll to position [1768, 0]
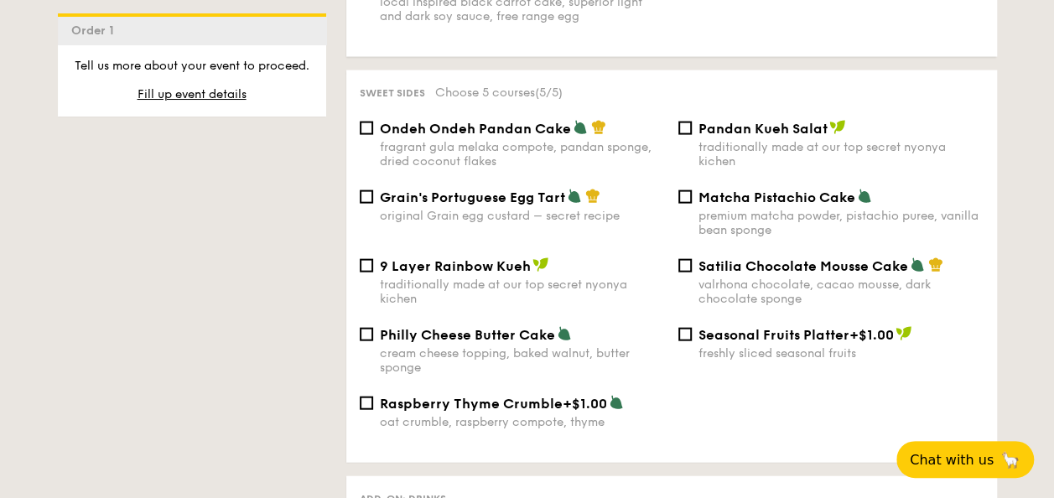
click at [735, 215] on div "premium matcha powder, pistachio puree, vanilla bean sponge" at bounding box center [841, 223] width 285 height 29
click at [692, 204] on input "Matcha Pistachio Cake premium matcha powder, pistachio puree, vanilla bean spon…" at bounding box center [685, 196] width 13 height 13
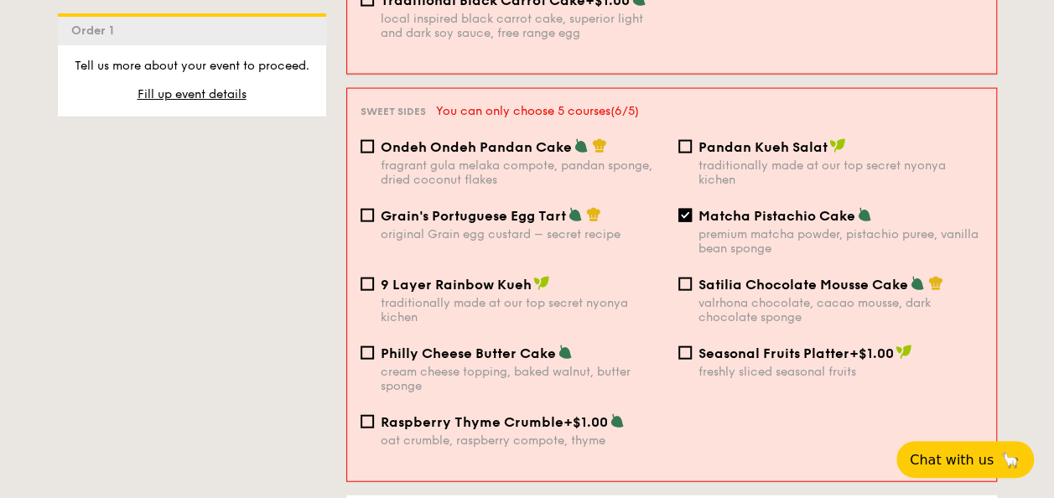
click at [728, 227] on div "premium matcha powder, pistachio puree, vanilla bean sponge" at bounding box center [841, 241] width 284 height 29
click at [692, 216] on input "Matcha Pistachio Cake premium matcha powder, pistachio puree, vanilla bean spon…" at bounding box center [685, 215] width 13 height 13
checkbox input "false"
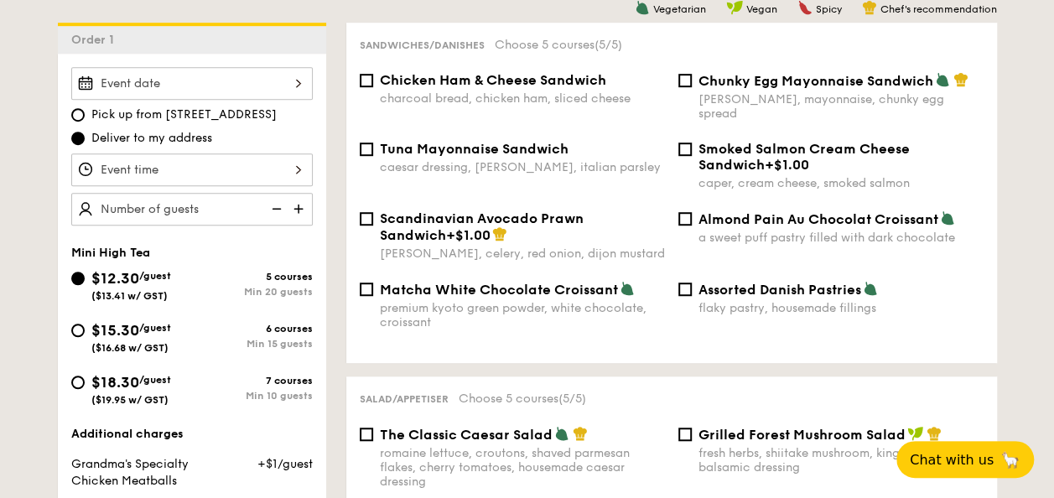
scroll to position [426, 0]
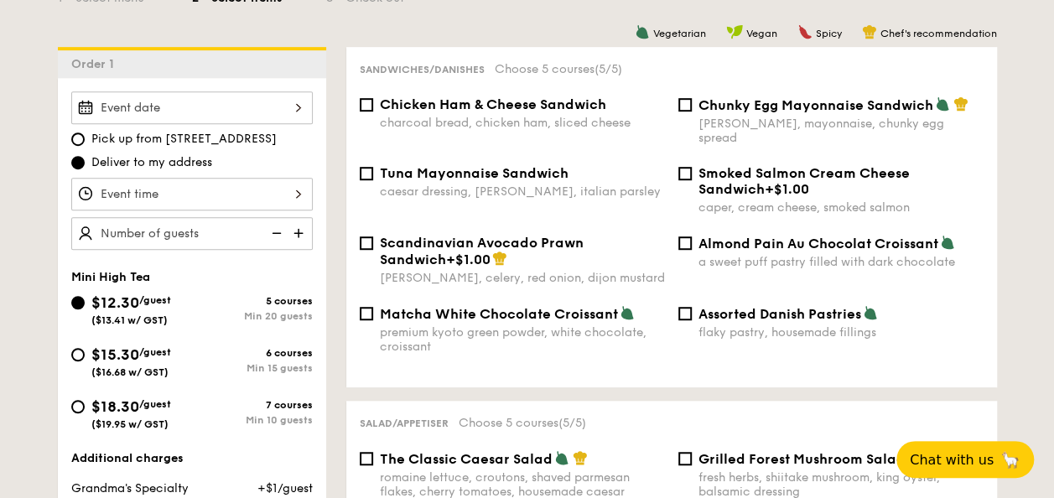
click at [293, 227] on img at bounding box center [300, 233] width 25 height 32
type input "20 guests"
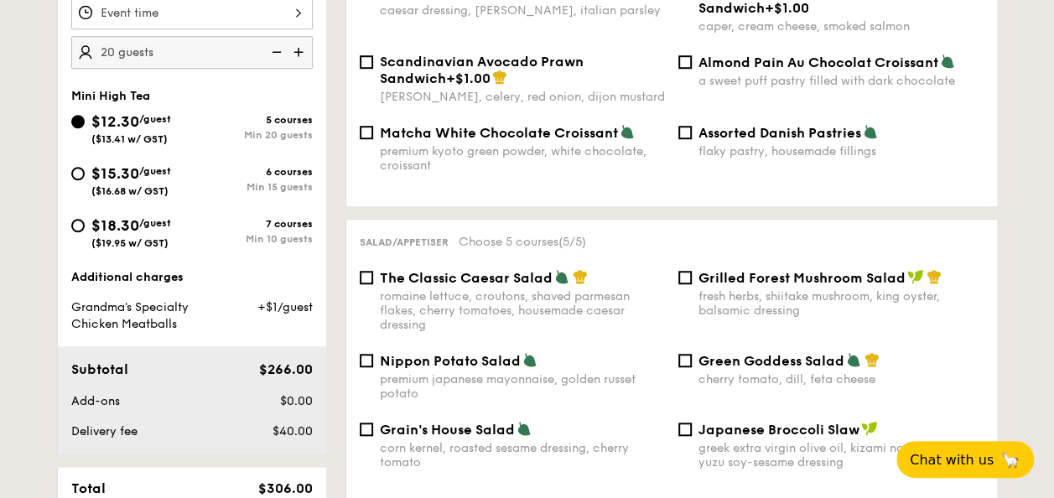
scroll to position [510, 0]
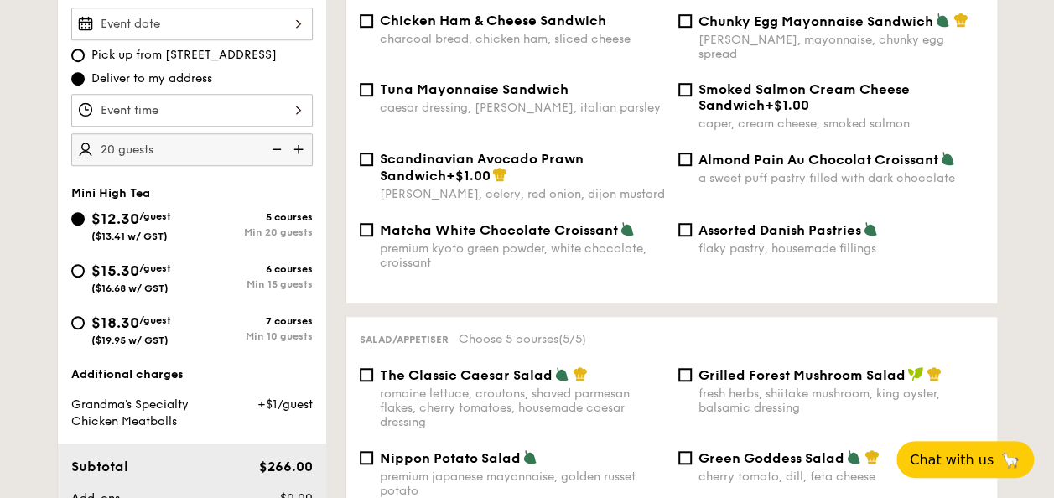
click at [163, 265] on span "/guest" at bounding box center [155, 269] width 32 height 12
click at [85, 265] on input "$15.30 /guest ($16.68 w/ GST) 6 courses Min 15 guests" at bounding box center [77, 270] width 13 height 13
radio input "true"
checkbox input "false"
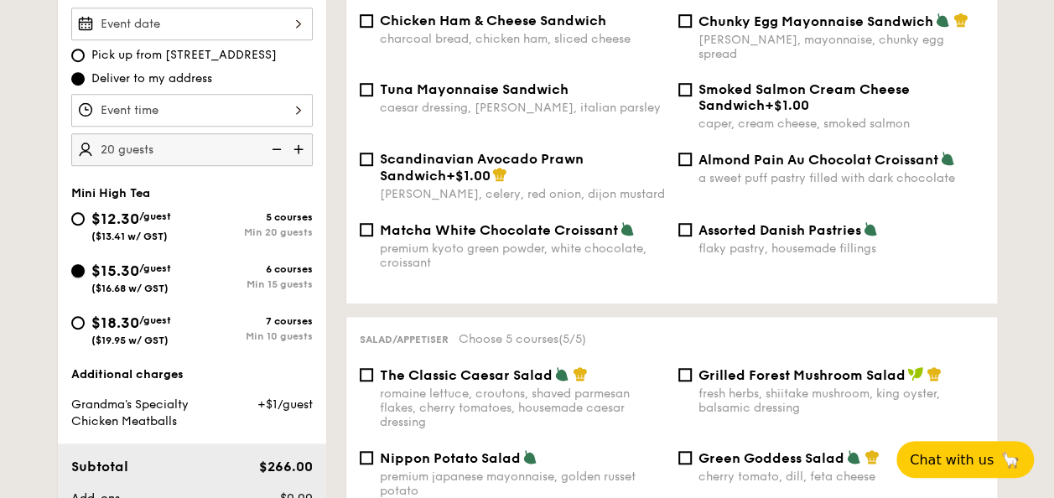
checkbox input "false"
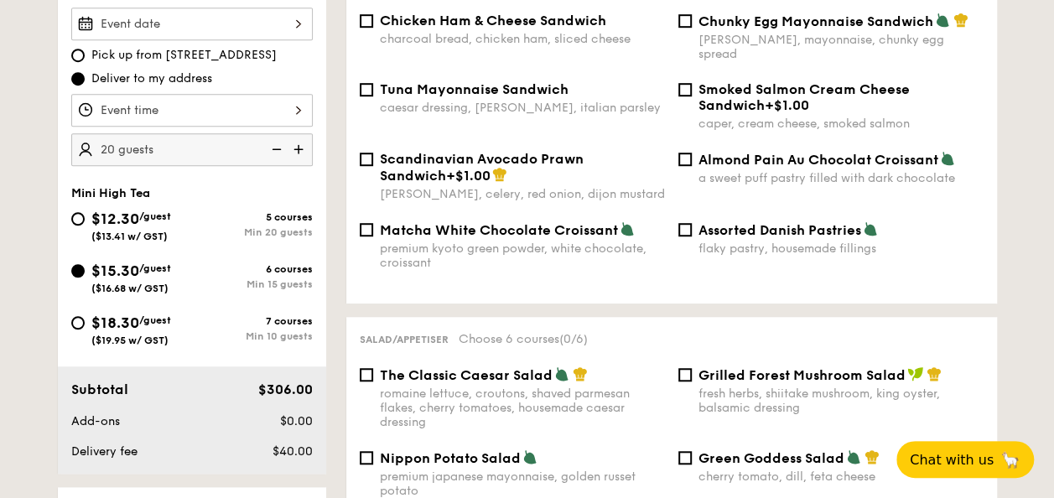
click at [264, 107] on div at bounding box center [192, 110] width 242 height 33
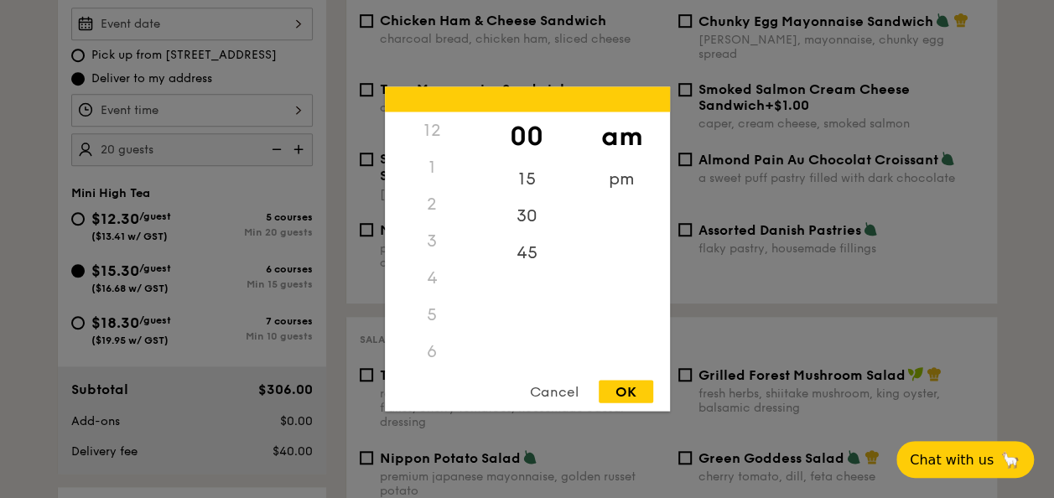
scroll to position [148, 0]
click at [570, 382] on div "Cancel" at bounding box center [554, 392] width 82 height 23
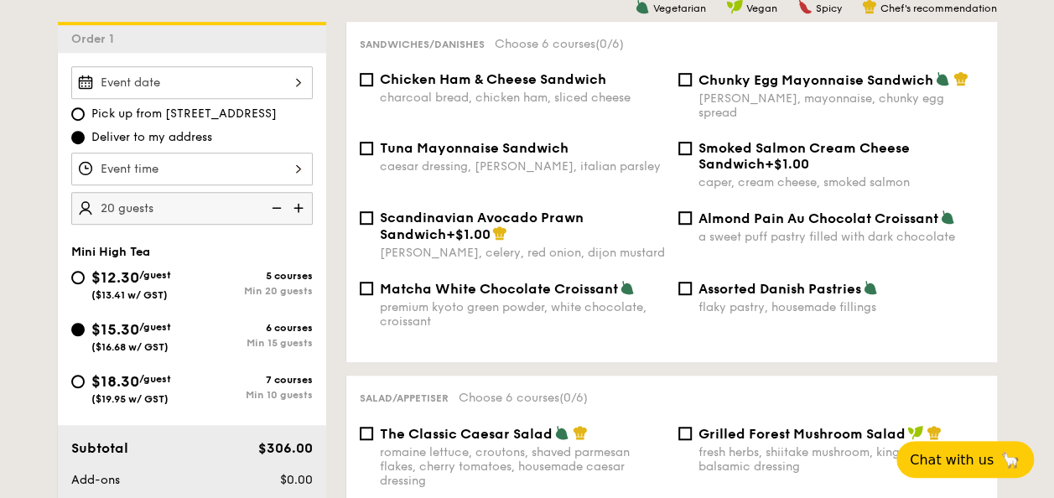
scroll to position [426, 0]
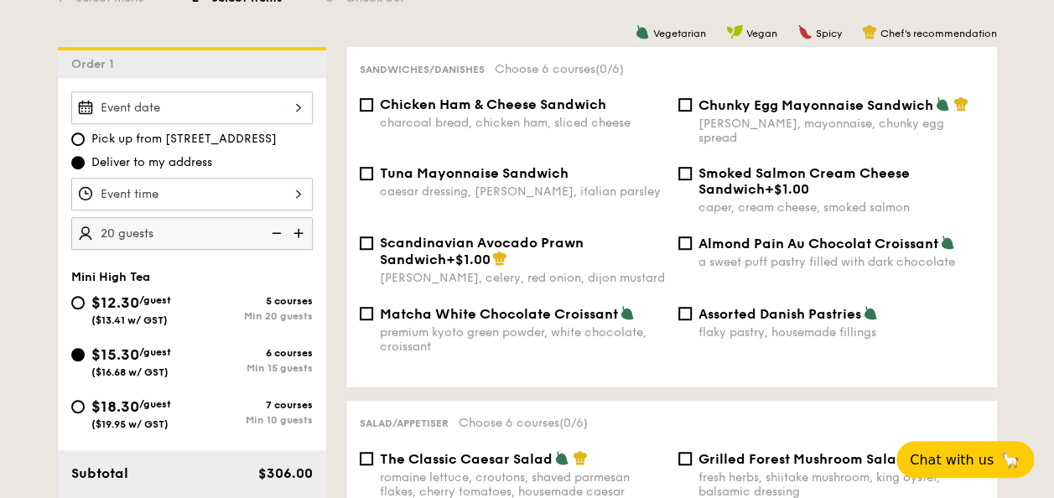
click at [159, 294] on span "/guest" at bounding box center [155, 300] width 32 height 12
click at [85, 296] on input "$12.30 /guest ($13.41 w/ GST) 5 courses Min 20 guests" at bounding box center [77, 302] width 13 height 13
radio input "true"
click at [248, 111] on div at bounding box center [192, 107] width 242 height 33
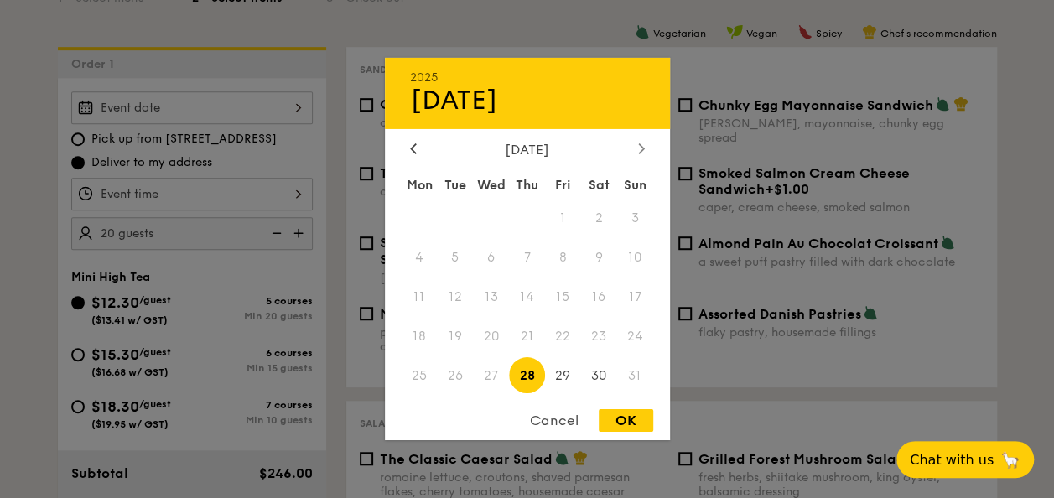
click at [636, 143] on div at bounding box center [641, 150] width 15 height 16
click at [564, 291] on span "19" at bounding box center [563, 297] width 36 height 36
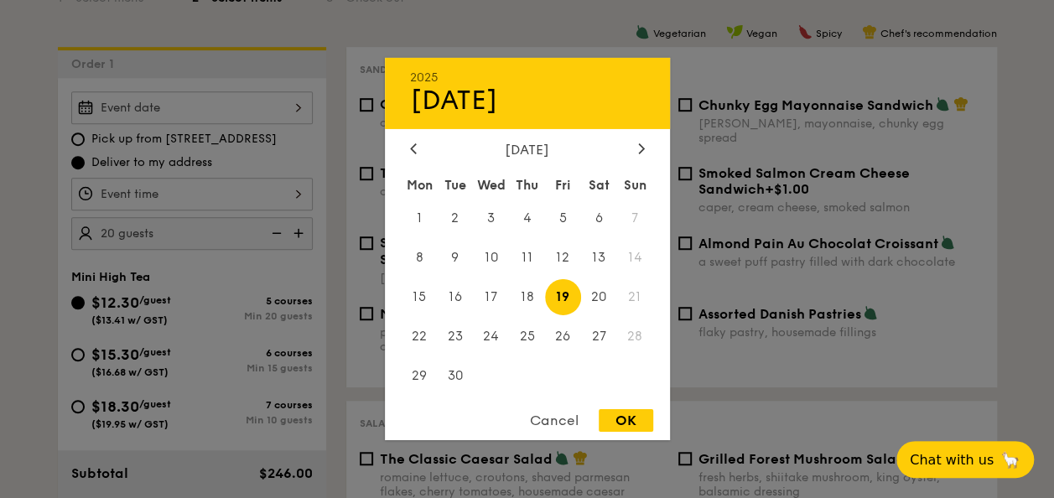
click at [287, 159] on div at bounding box center [527, 249] width 1054 height 498
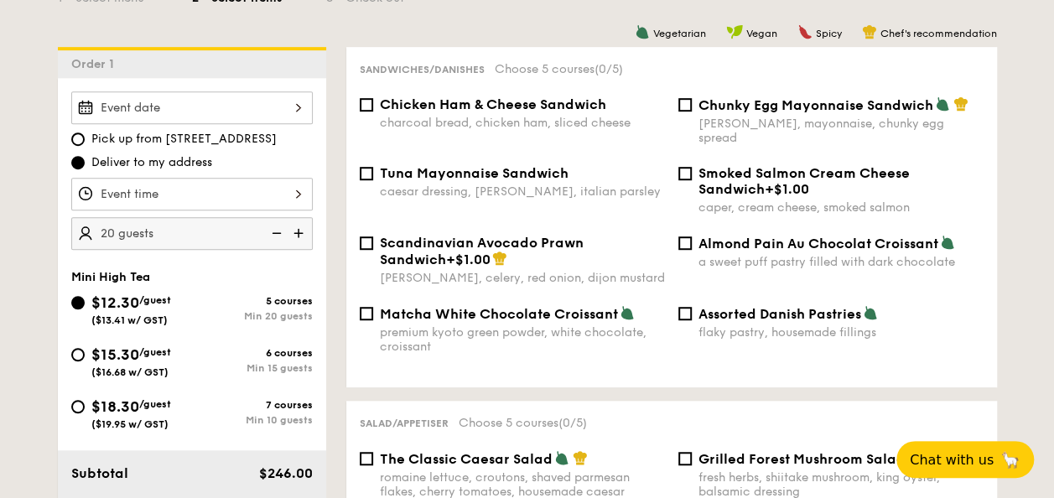
click at [291, 185] on div at bounding box center [527, 249] width 1054 height 498
click at [289, 190] on div at bounding box center [192, 194] width 242 height 33
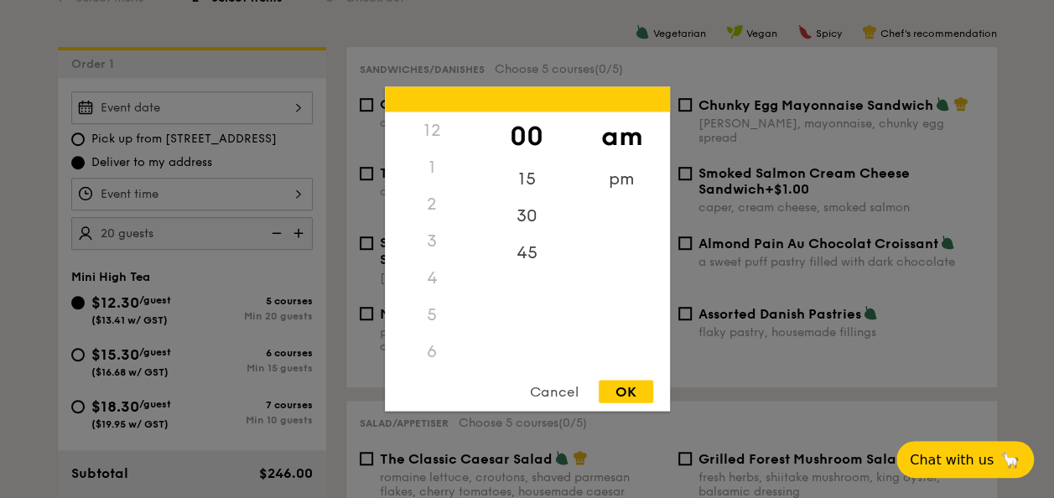
scroll to position [148, 0]
click at [596, 183] on div "pm" at bounding box center [622, 185] width 95 height 49
click at [434, 242] on div "7" at bounding box center [432, 241] width 95 height 37
click at [434, 236] on div "7" at bounding box center [432, 241] width 95 height 37
click at [438, 242] on div "7" at bounding box center [432, 241] width 95 height 37
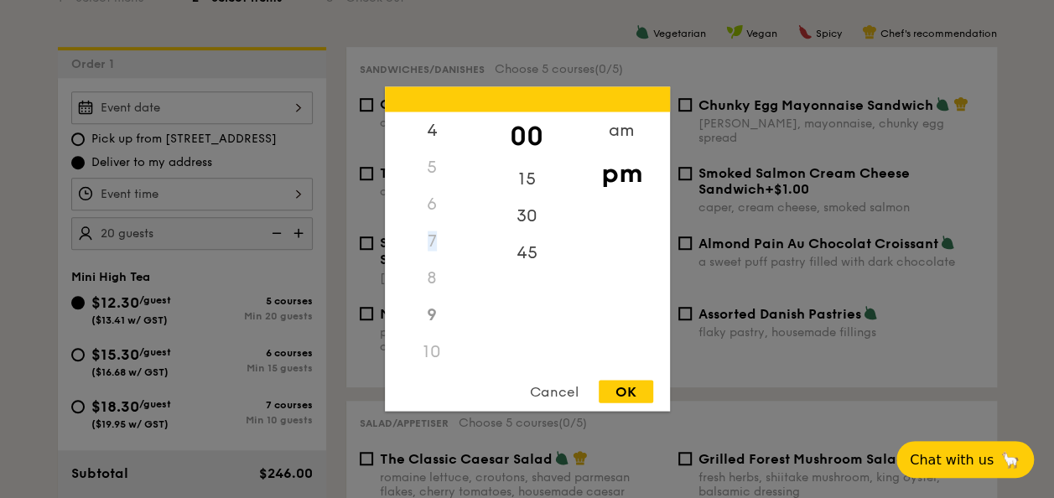
click at [435, 237] on div "7" at bounding box center [432, 241] width 95 height 37
click at [453, 330] on div "7" at bounding box center [432, 325] width 95 height 37
click at [423, 265] on div "5" at bounding box center [432, 251] width 95 height 37
click at [426, 262] on div "5" at bounding box center [432, 251] width 95 height 37
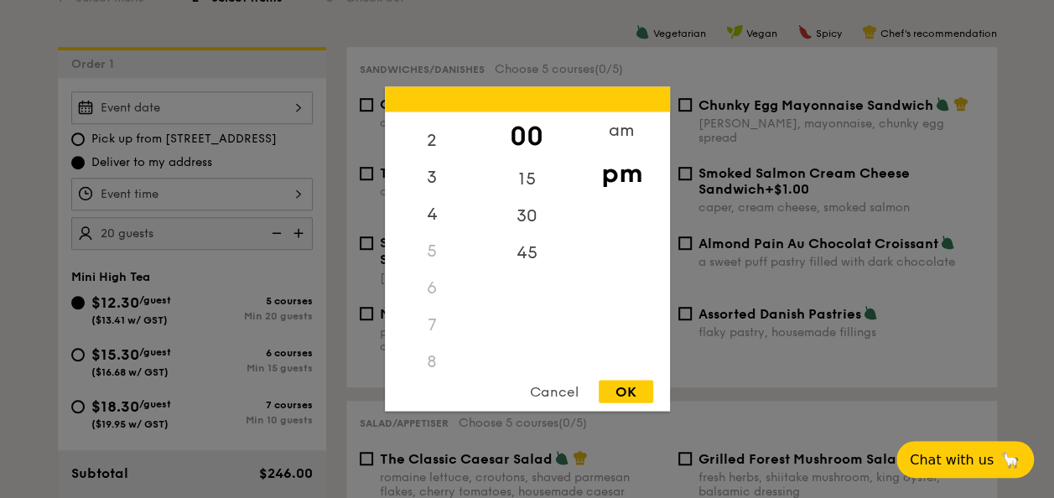
click at [424, 257] on div "5" at bounding box center [432, 251] width 95 height 37
click at [432, 255] on div "5" at bounding box center [432, 251] width 95 height 37
click at [434, 251] on div "5" at bounding box center [432, 251] width 95 height 37
click at [428, 250] on div "5" at bounding box center [432, 251] width 95 height 37
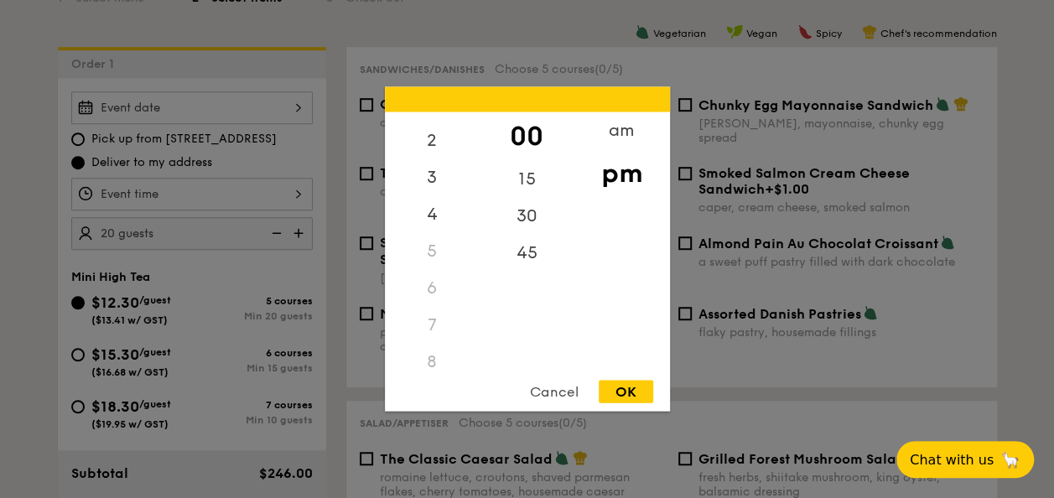
drag, startPoint x: 424, startPoint y: 252, endPoint x: 411, endPoint y: 255, distance: 13.0
click at [422, 252] on div "5" at bounding box center [432, 251] width 95 height 37
click at [423, 265] on div "5" at bounding box center [432, 251] width 95 height 37
click at [428, 265] on div "5" at bounding box center [432, 251] width 95 height 37
click at [424, 270] on div "6" at bounding box center [432, 288] width 95 height 37
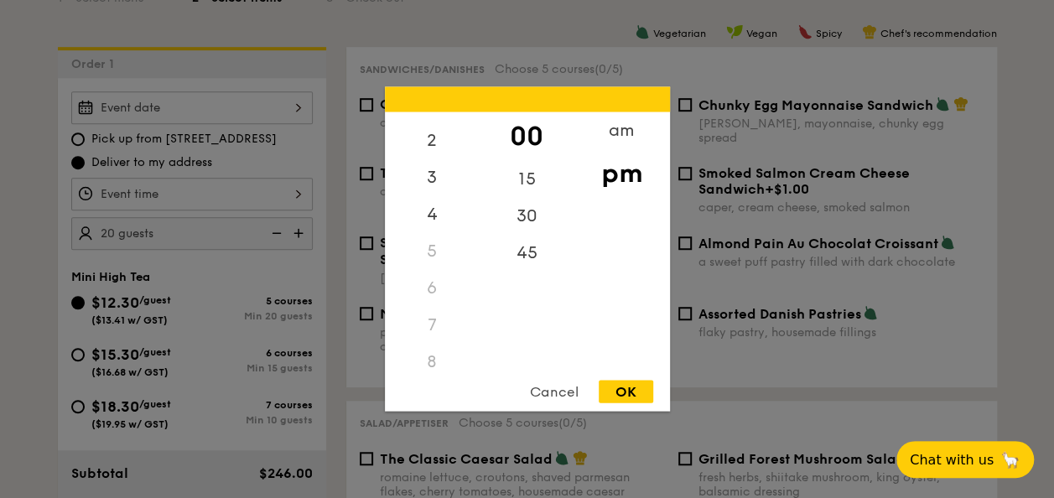
click at [445, 252] on div "5" at bounding box center [432, 251] width 95 height 37
click at [445, 248] on div "5" at bounding box center [432, 251] width 95 height 37
click at [450, 253] on div "5" at bounding box center [432, 251] width 95 height 37
click at [460, 201] on div "4" at bounding box center [432, 220] width 95 height 49
click at [445, 230] on div "12 1 2 3 4 5 6 7 8 9 10 11" at bounding box center [432, 240] width 95 height 256
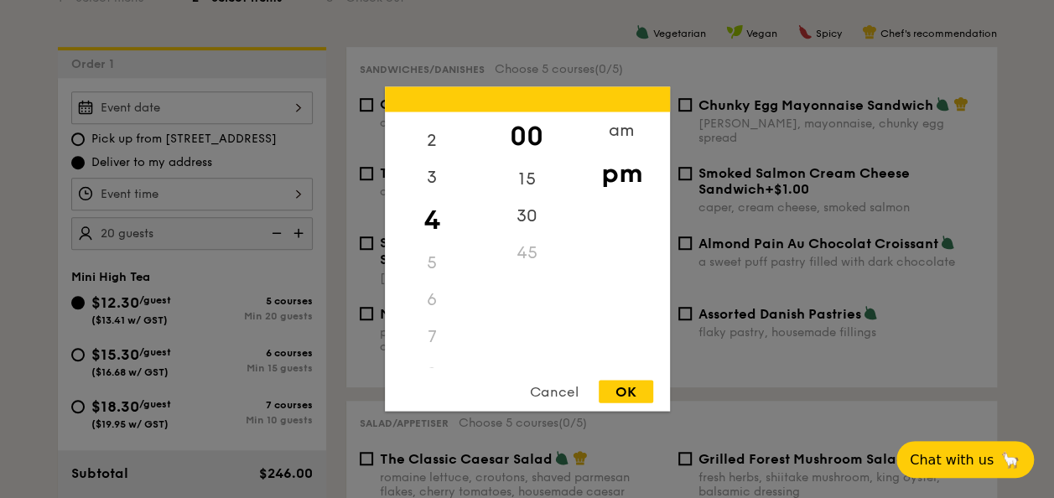
drag, startPoint x: 445, startPoint y: 230, endPoint x: 424, endPoint y: 302, distance: 74.9
click at [421, 321] on div "7" at bounding box center [432, 337] width 95 height 37
click at [434, 292] on div "6" at bounding box center [432, 300] width 95 height 37
click at [565, 382] on div "Cancel" at bounding box center [554, 392] width 82 height 23
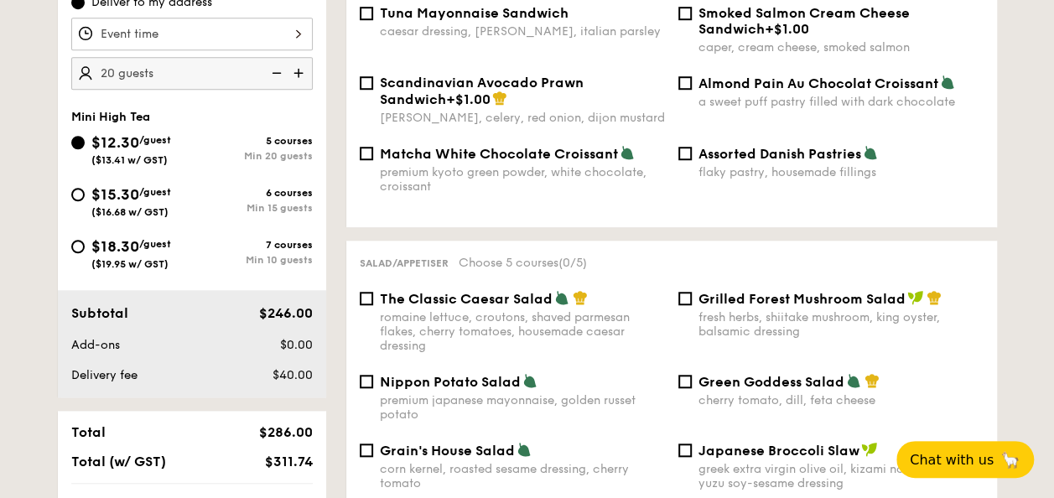
scroll to position [594, 0]
